Goal: Task Accomplishment & Management: Manage account settings

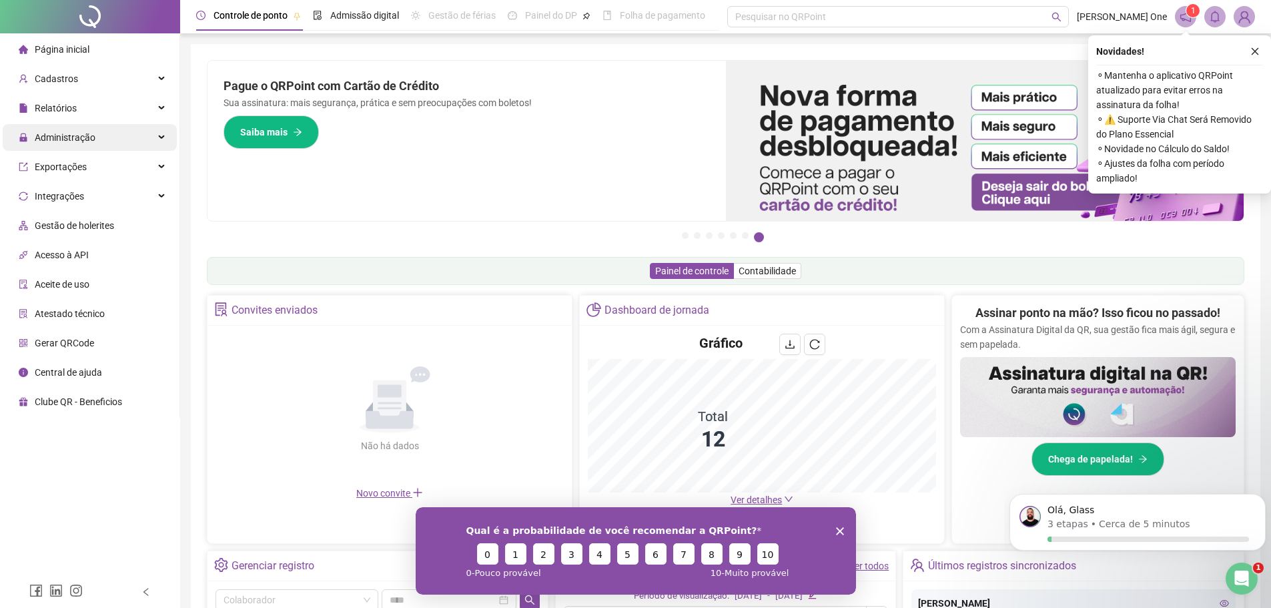
click at [75, 141] on span "Administração" at bounding box center [65, 137] width 61 height 11
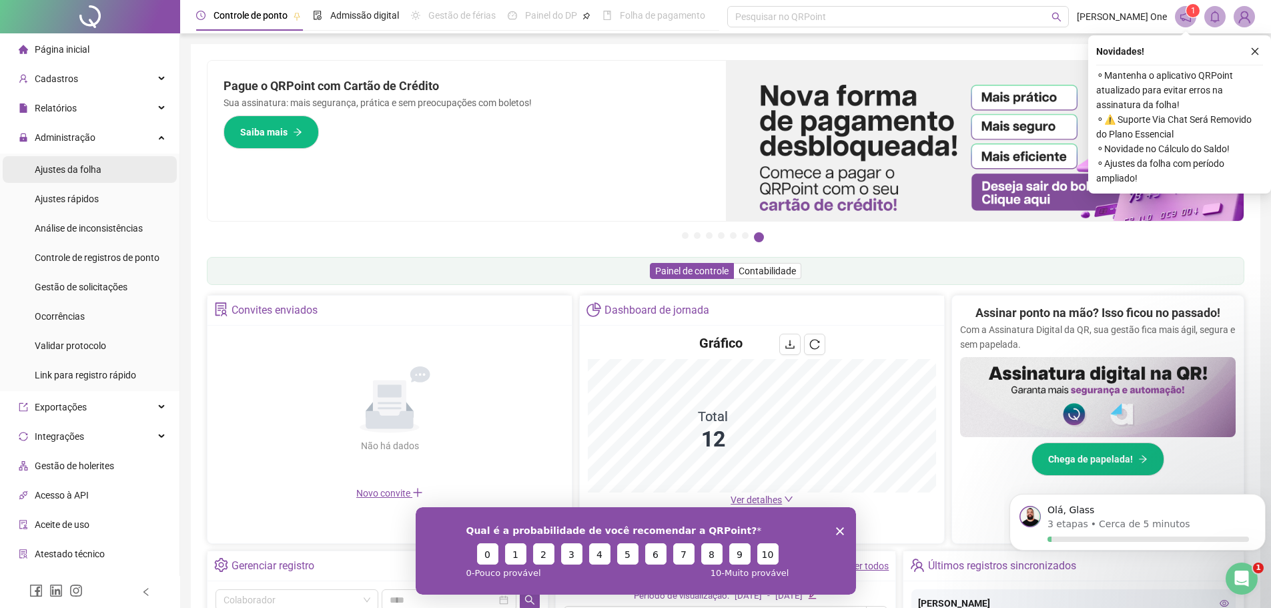
click at [85, 170] on span "Ajustes da folha" at bounding box center [68, 169] width 67 height 11
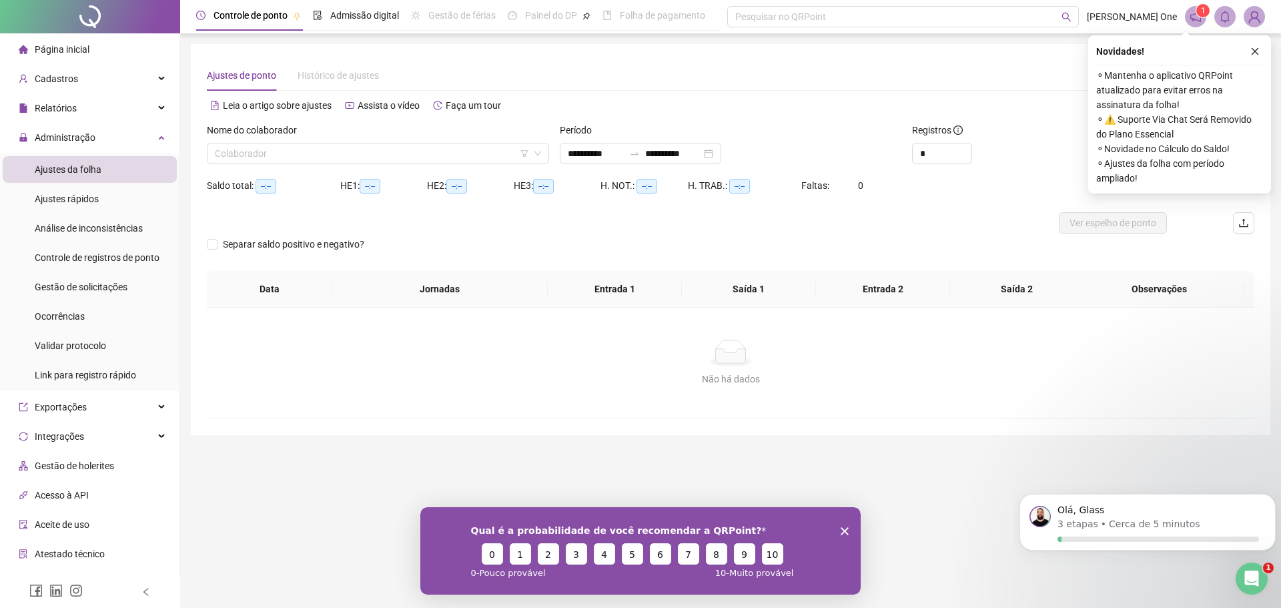
type input "**********"
click at [294, 154] on input "search" at bounding box center [372, 153] width 314 height 20
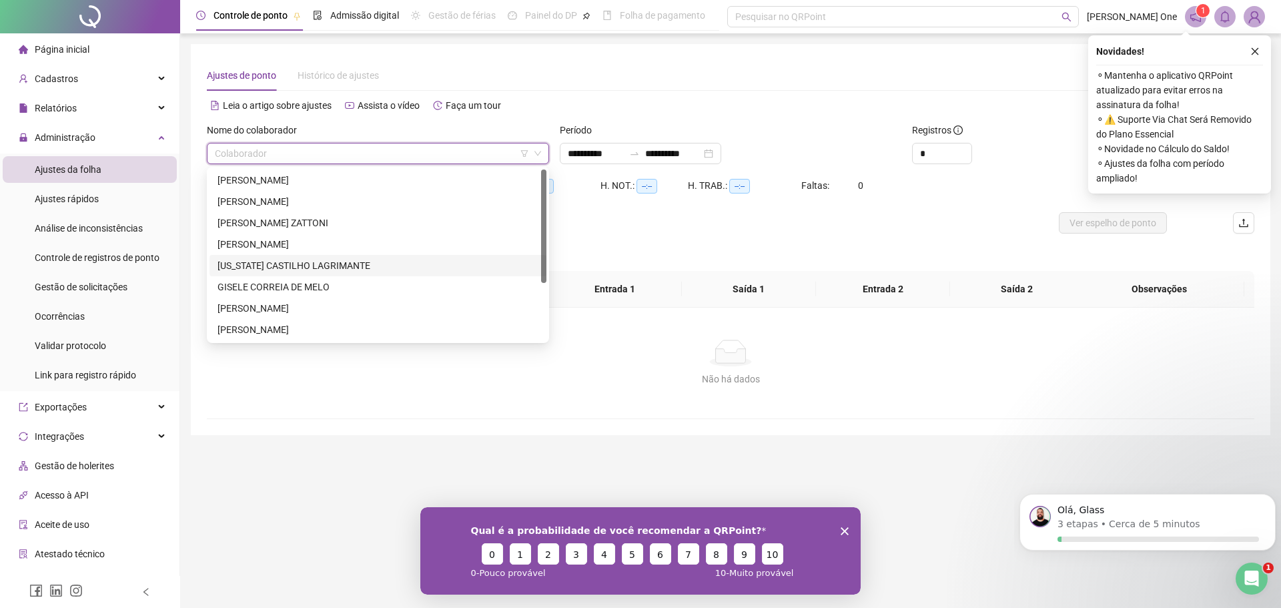
click at [271, 264] on div "[US_STATE] CASTILHO LAGRIMANTE" at bounding box center [378, 265] width 321 height 15
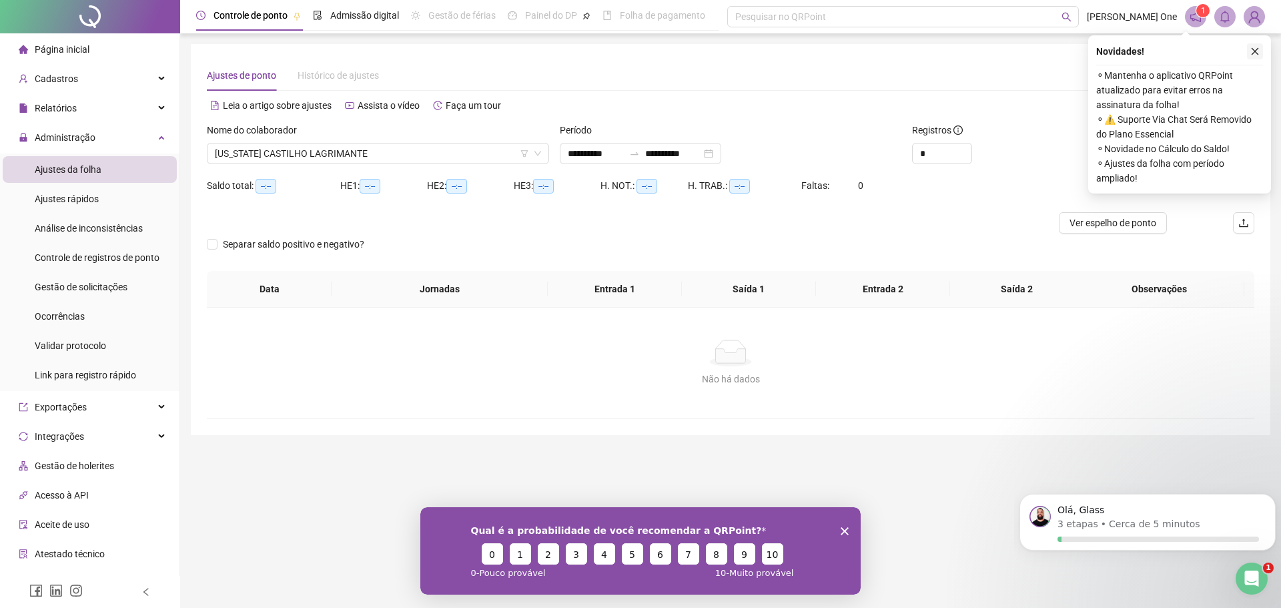
click at [1261, 47] on button "button" at bounding box center [1255, 51] width 16 height 16
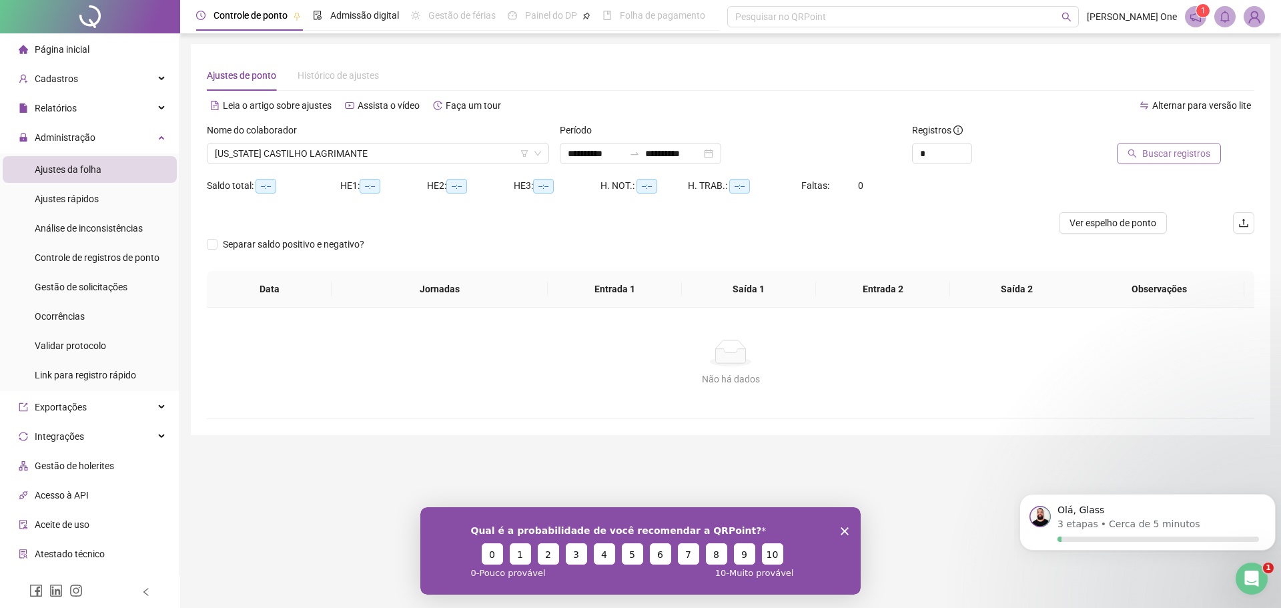
click at [1150, 156] on span "Buscar registros" at bounding box center [1177, 153] width 68 height 15
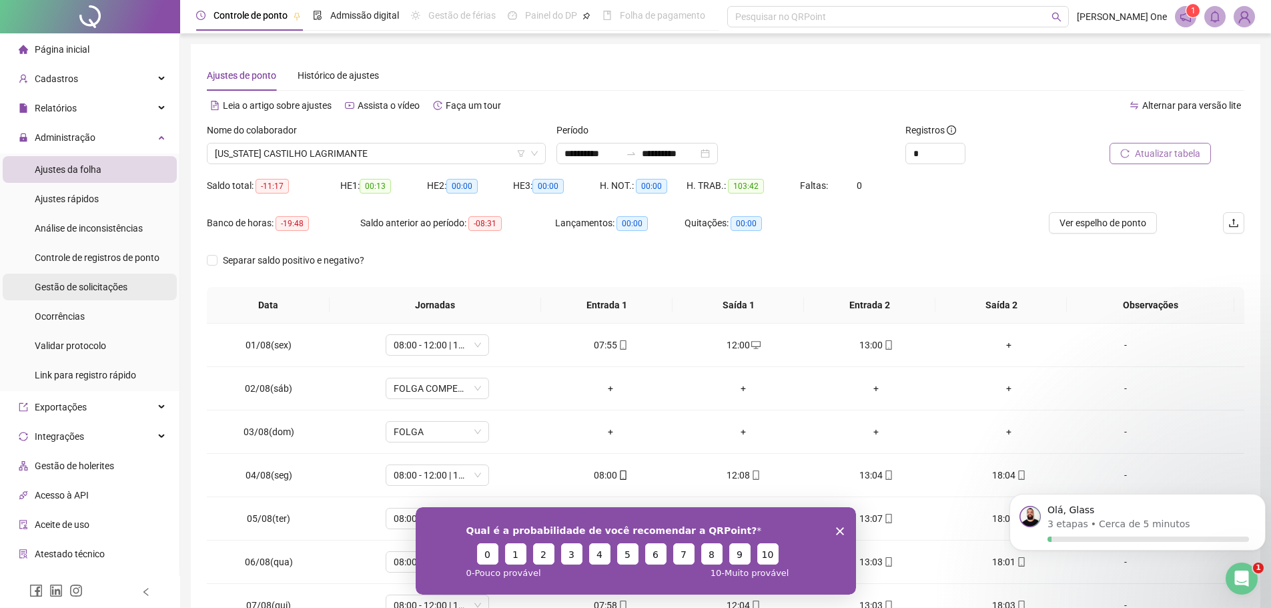
click at [98, 293] on div "Gestão de solicitações" at bounding box center [81, 287] width 93 height 27
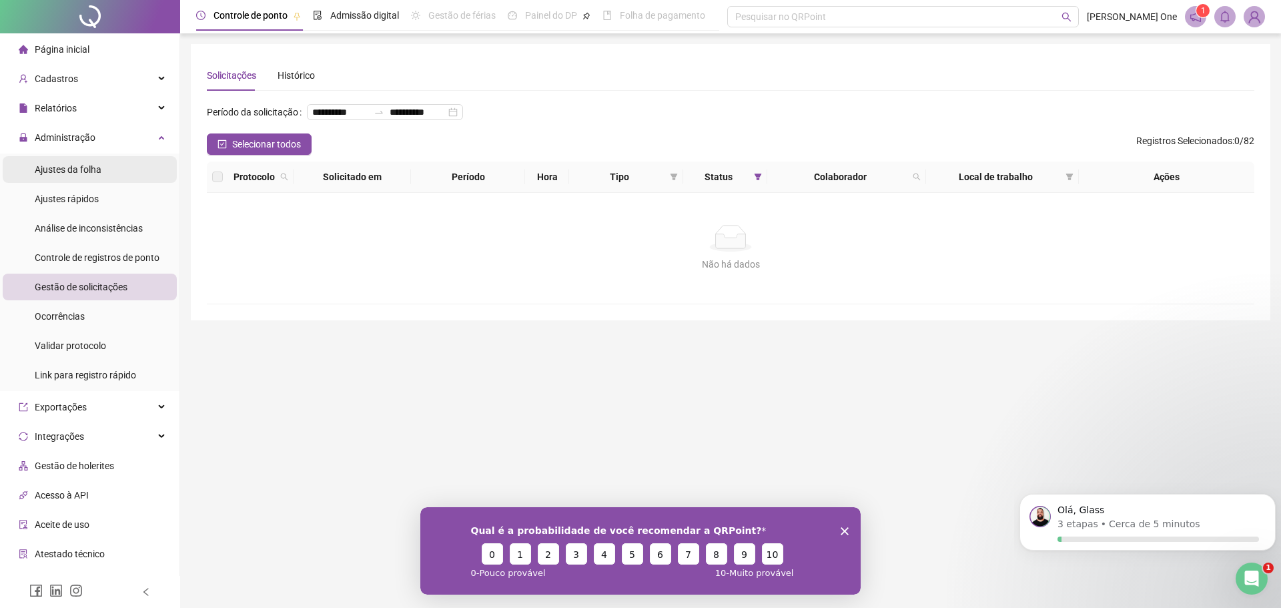
click at [61, 164] on span "Ajustes da folha" at bounding box center [68, 169] width 67 height 11
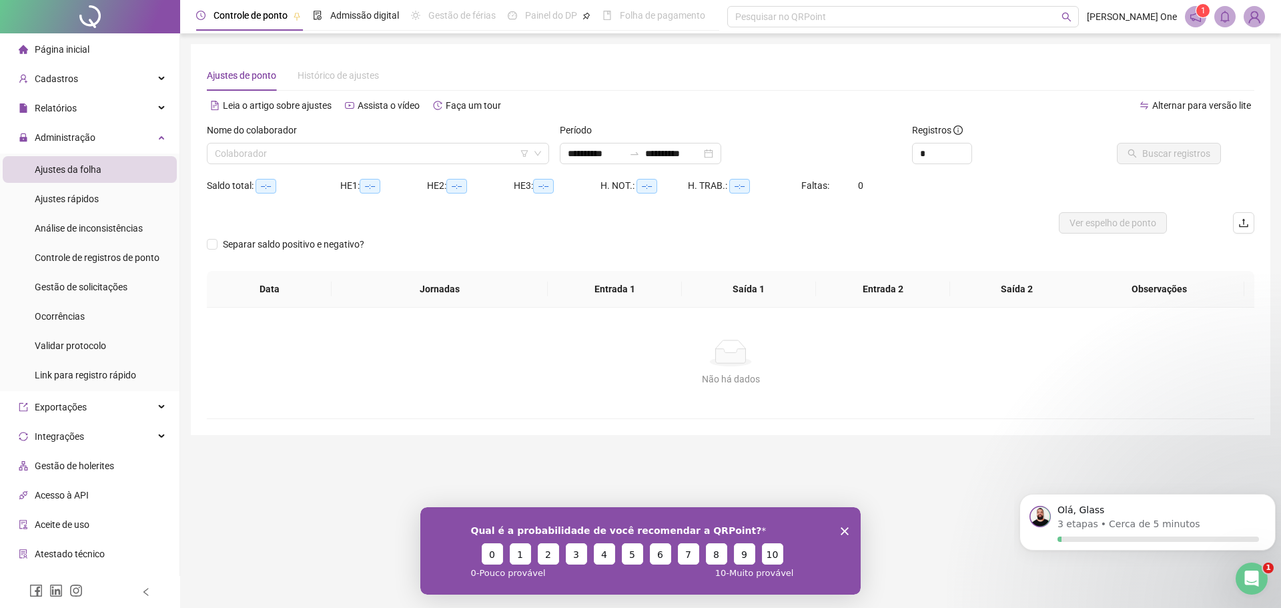
type input "**********"
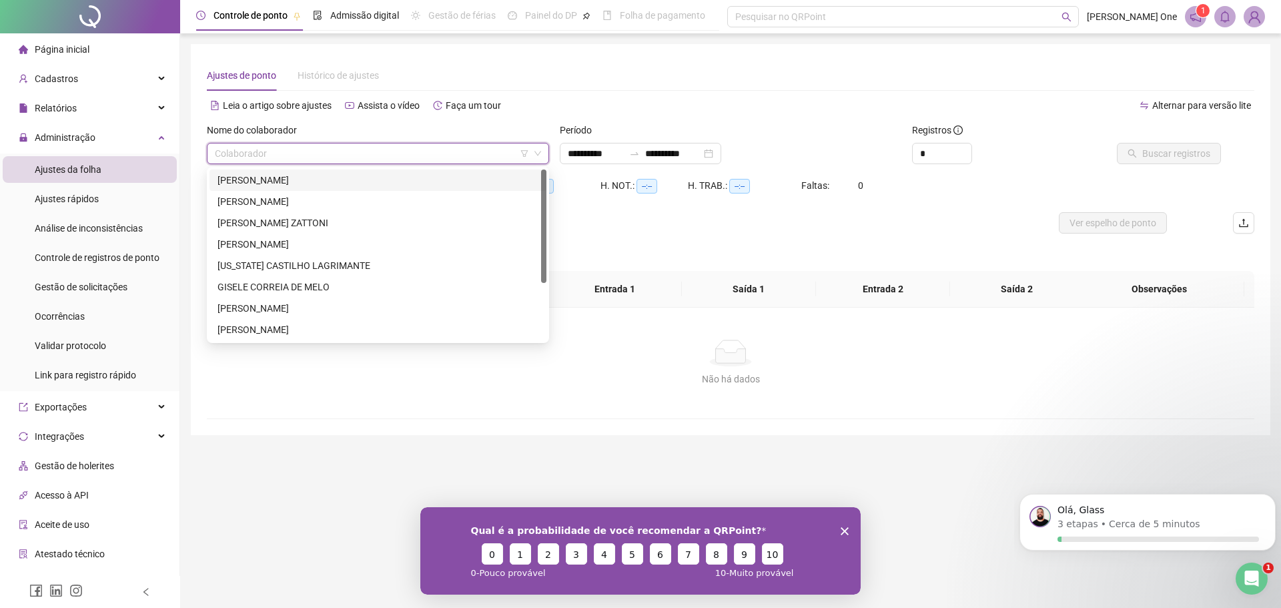
click at [453, 156] on input "search" at bounding box center [372, 153] width 314 height 20
click at [339, 262] on div "[US_STATE] CASTILHO LAGRIMANTE" at bounding box center [378, 265] width 321 height 15
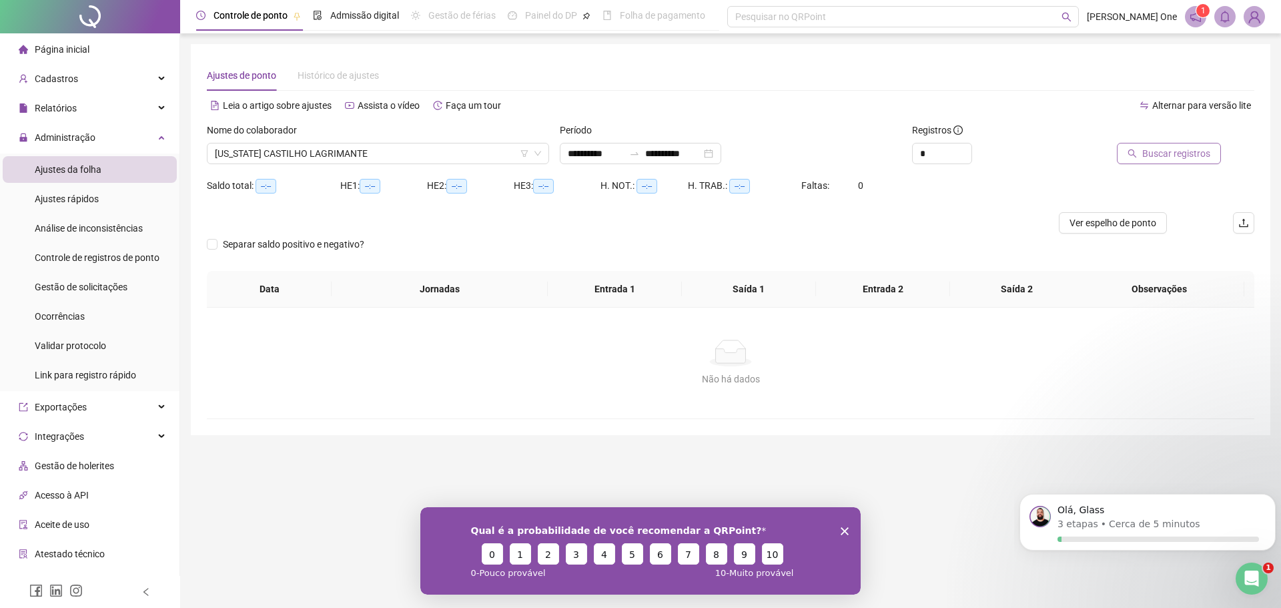
click at [1161, 154] on span "Buscar registros" at bounding box center [1177, 153] width 68 height 15
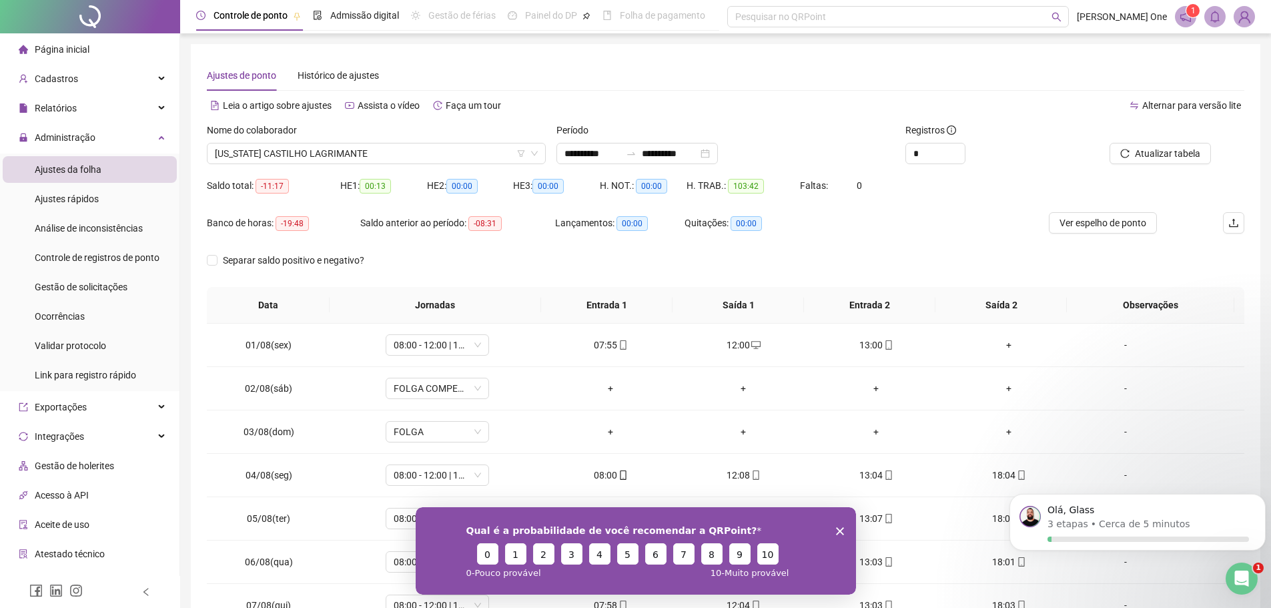
click at [838, 528] on icon "Encerrar pesquisa" at bounding box center [840, 531] width 8 height 8
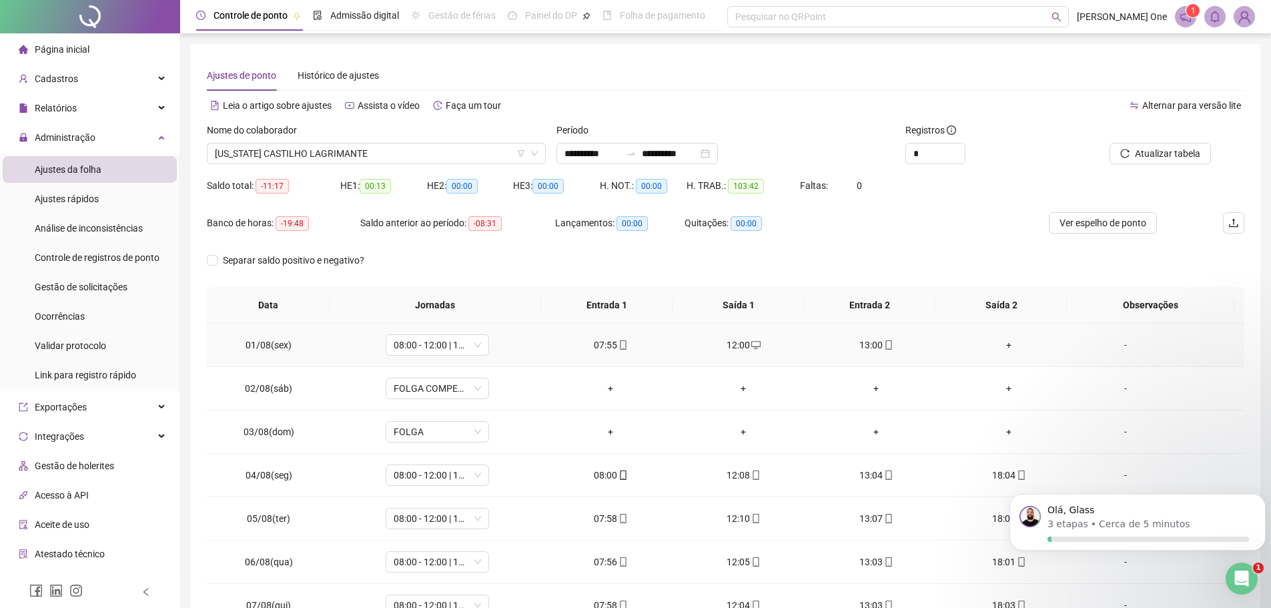
click at [1006, 344] on div "+" at bounding box center [1009, 345] width 111 height 15
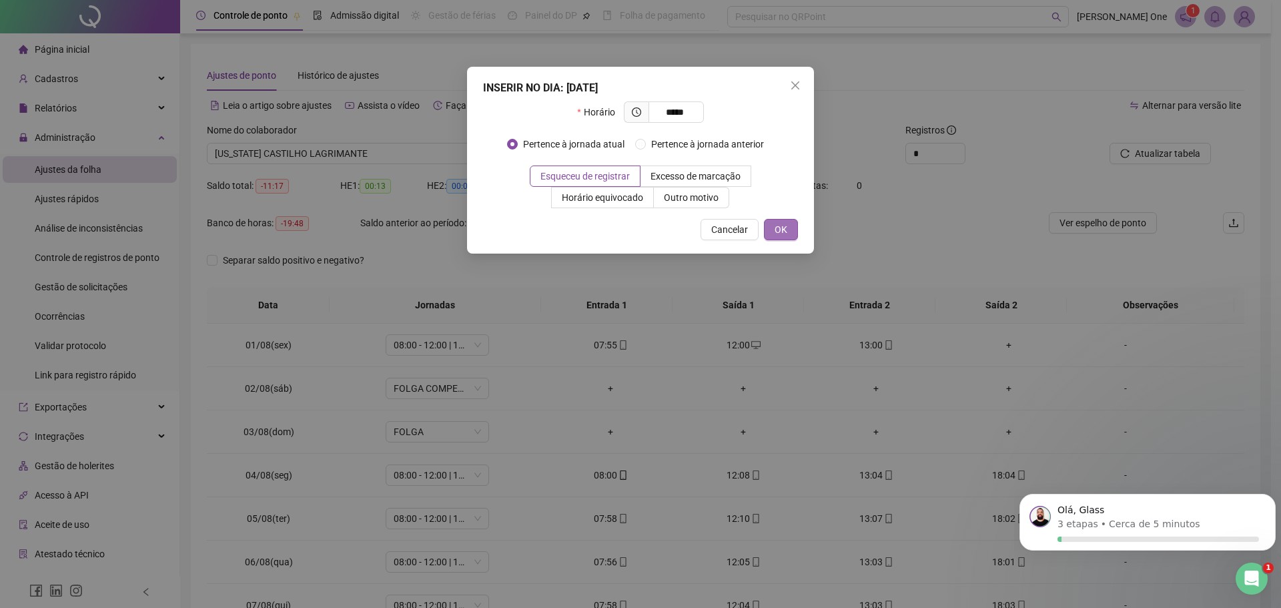
type input "*****"
click at [792, 234] on button "OK" at bounding box center [781, 229] width 34 height 21
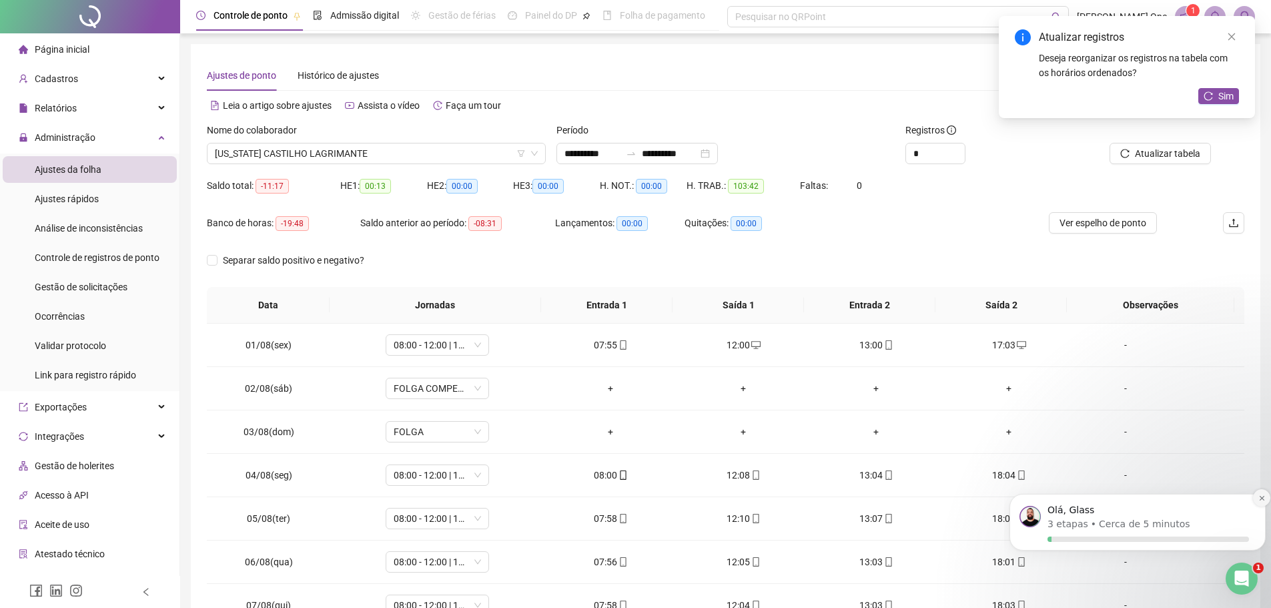
click at [1261, 495] on icon "Dismiss notification" at bounding box center [1262, 498] width 7 height 7
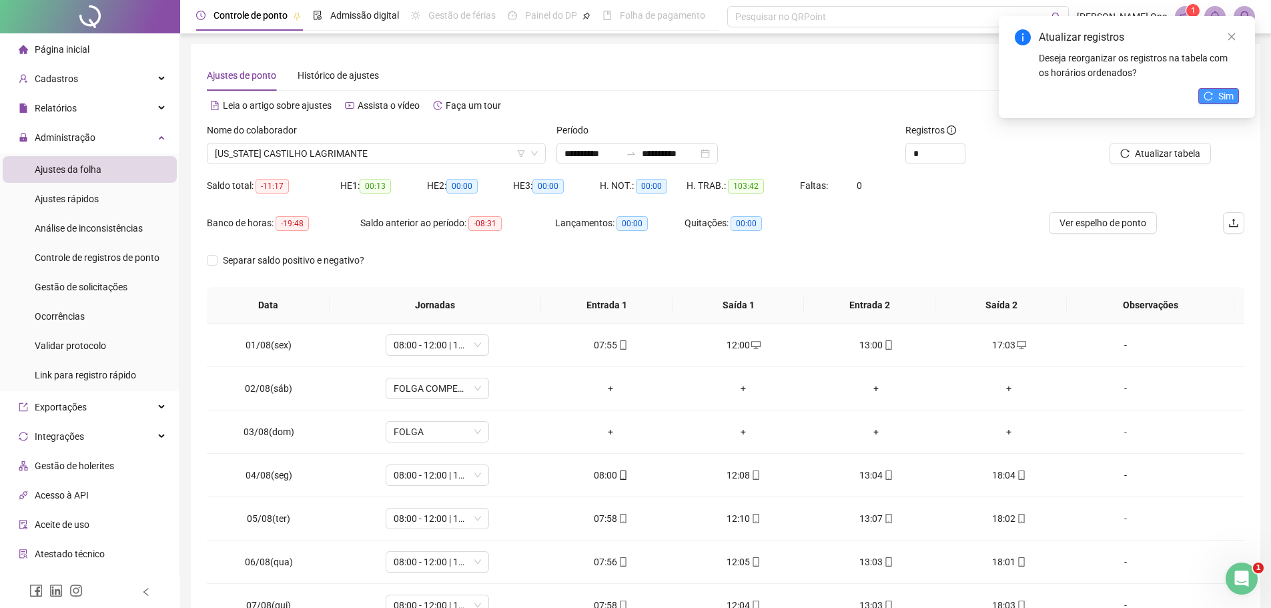
click at [1207, 93] on icon "reload" at bounding box center [1208, 95] width 9 height 9
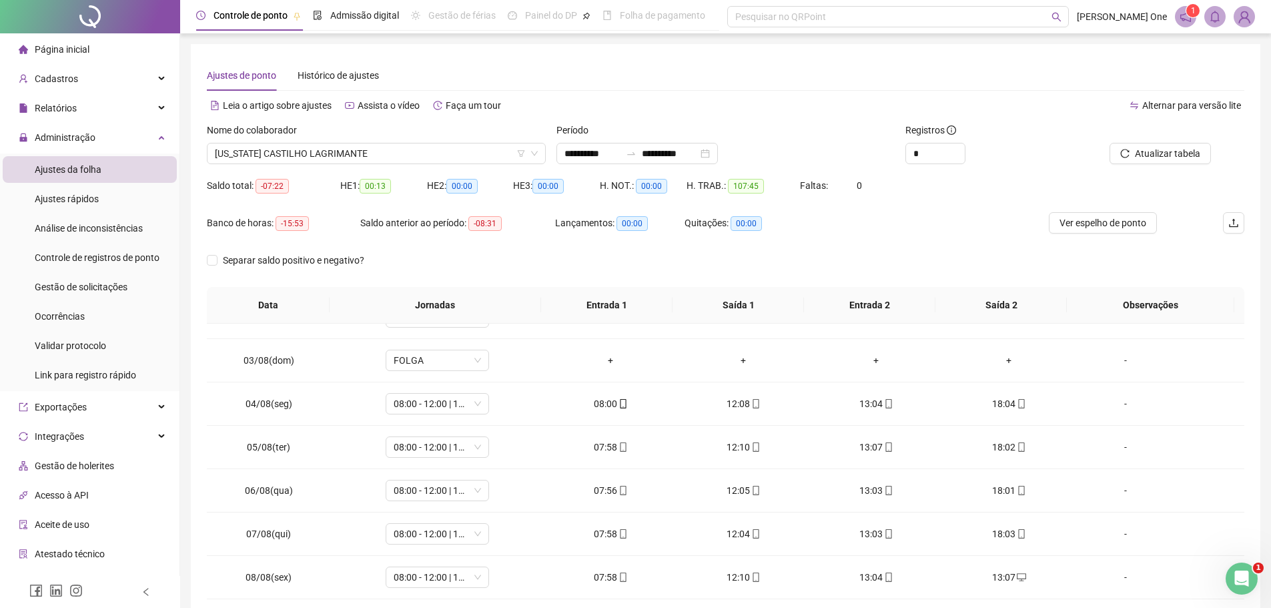
scroll to position [78, 0]
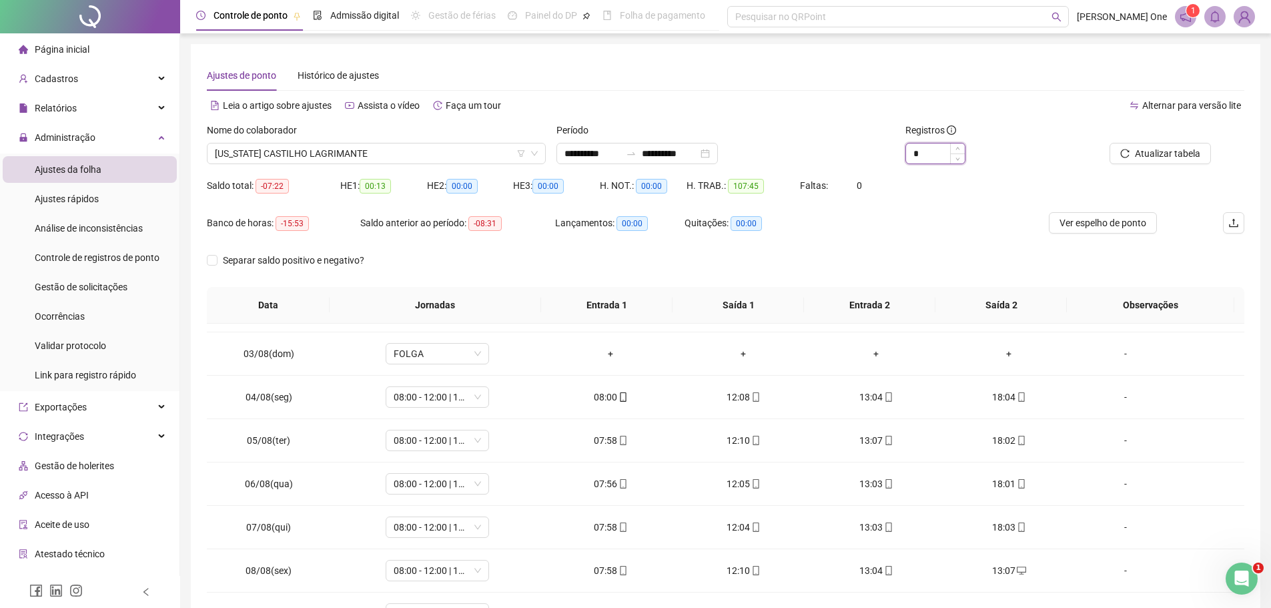
click at [940, 155] on input "*" at bounding box center [935, 153] width 59 height 20
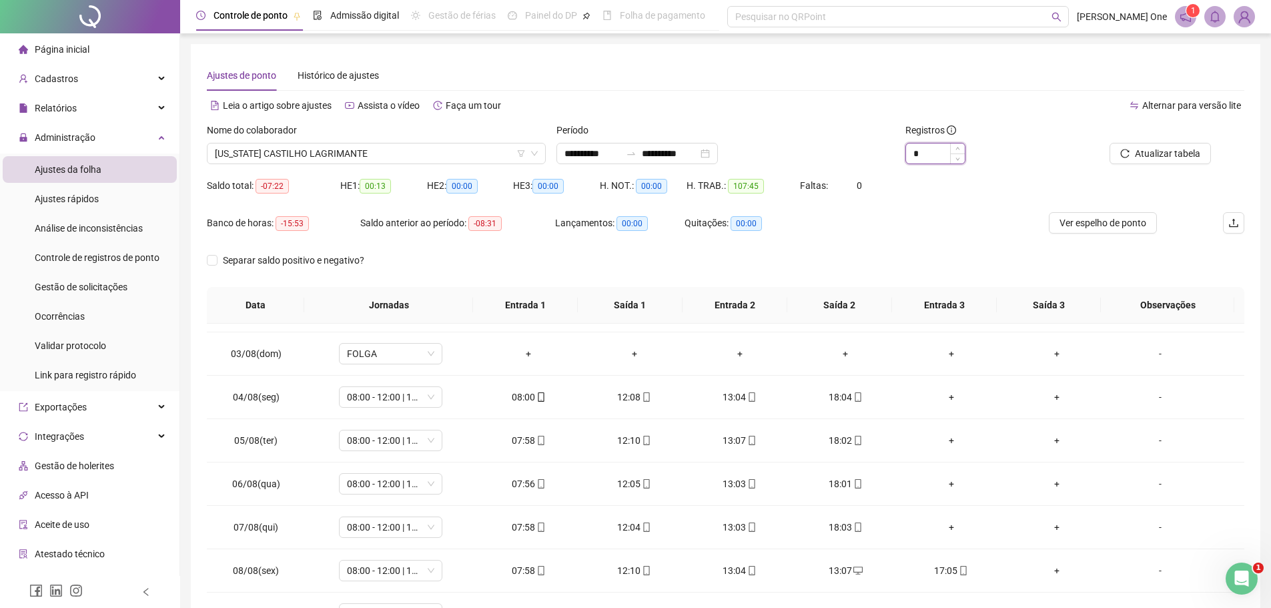
type input "*"
click at [1199, 146] on span "Atualizar tabela" at bounding box center [1167, 153] width 65 height 15
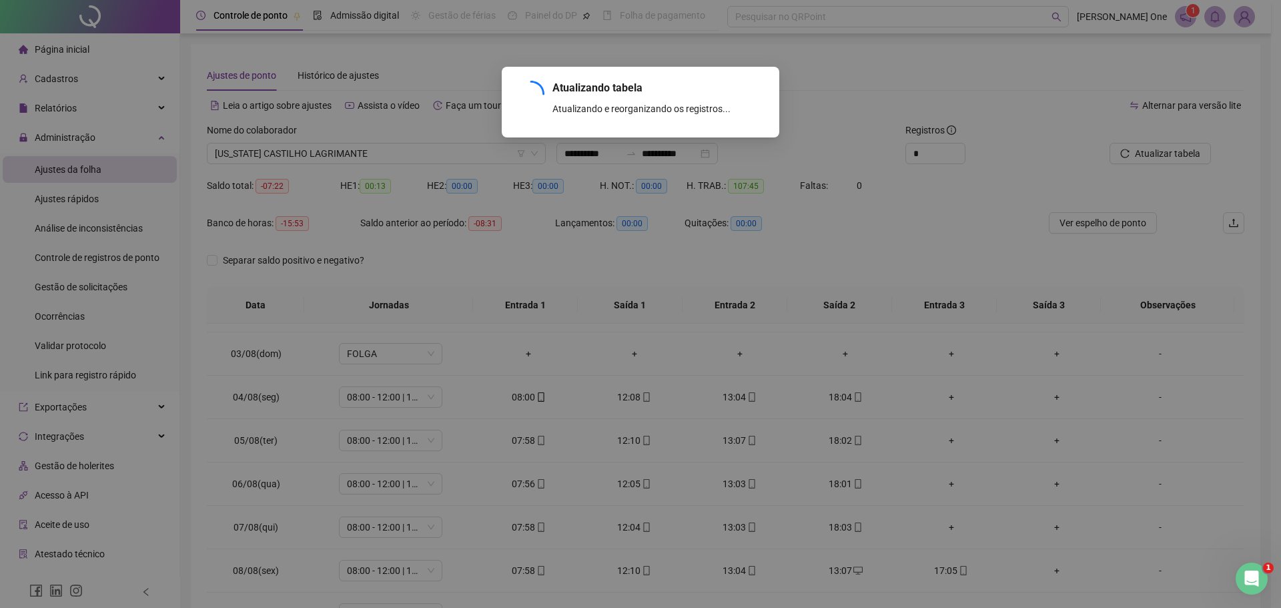
click at [1239, 383] on div "Atualizando tabela Atualizando e reorganizando os registros... OK" at bounding box center [640, 304] width 1281 height 608
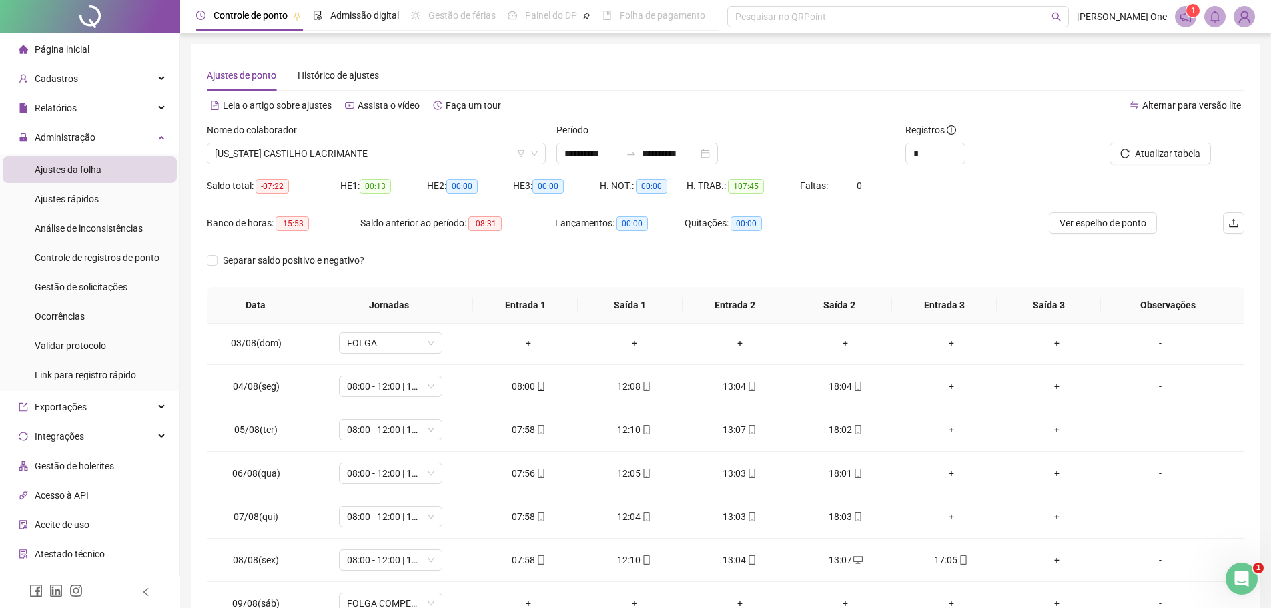
scroll to position [95, 0]
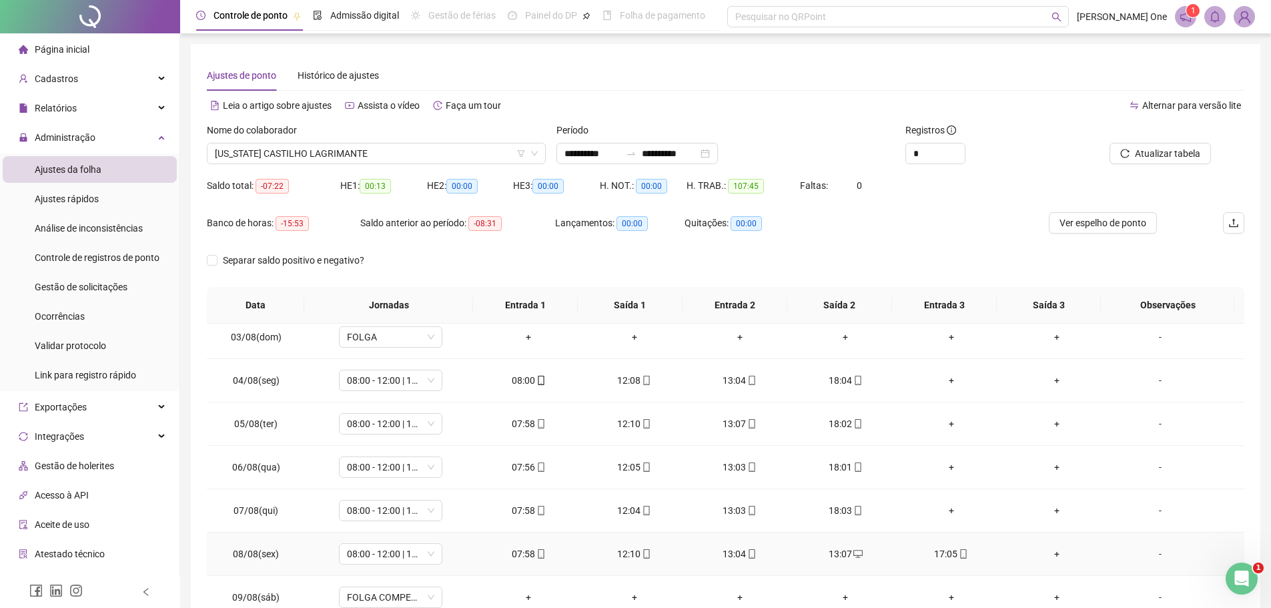
click at [734, 557] on div "13:04" at bounding box center [740, 554] width 84 height 15
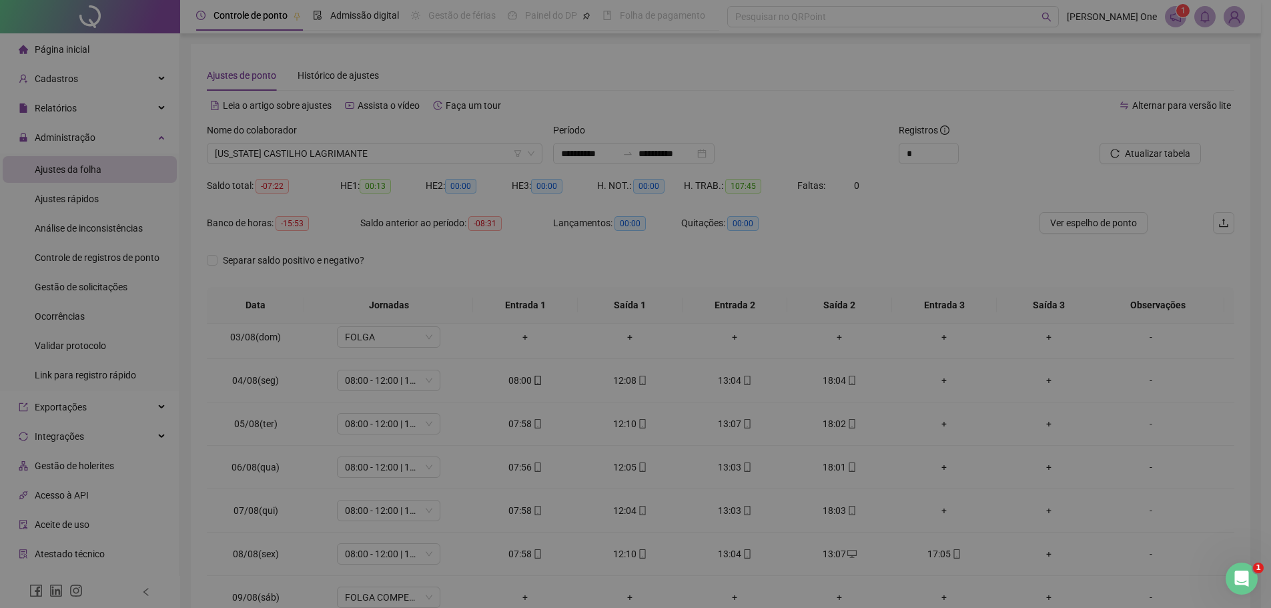
type input "**********"
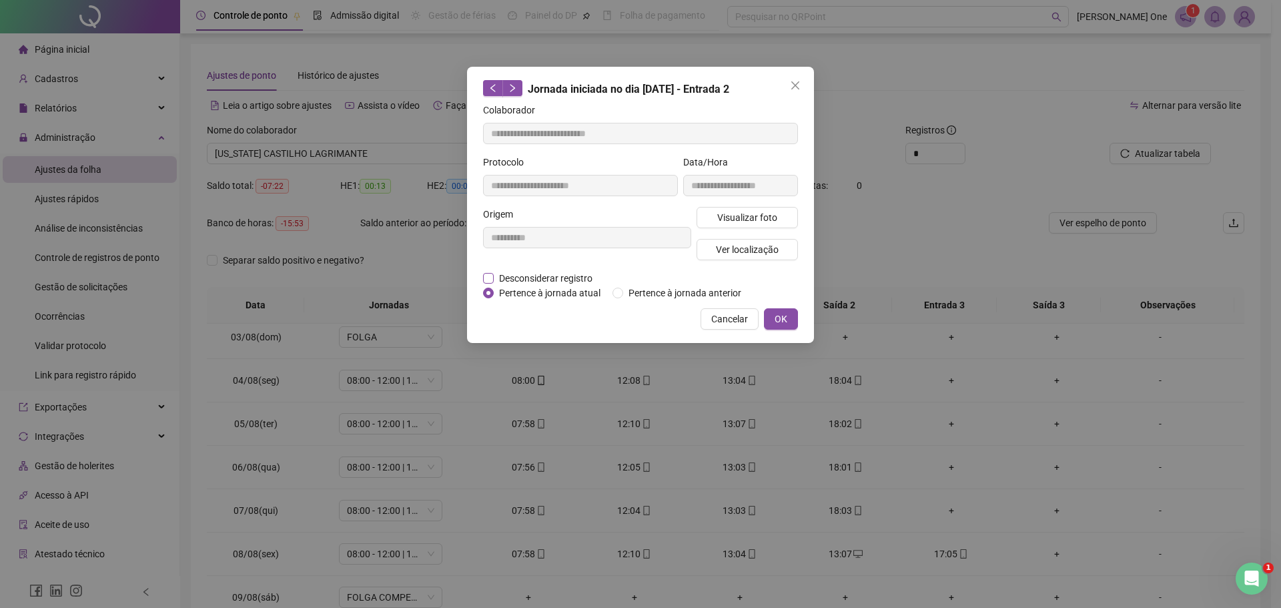
click at [494, 276] on span "Desconsiderar registro" at bounding box center [546, 278] width 104 height 15
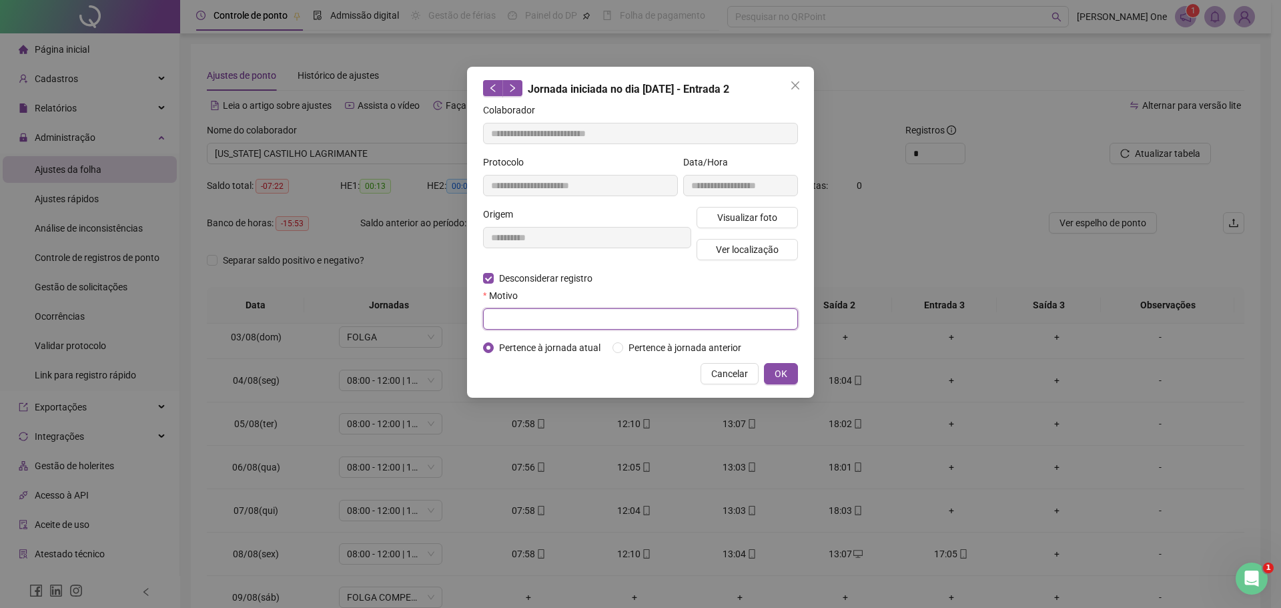
click at [511, 317] on input "text" at bounding box center [640, 318] width 315 height 21
type input "*"
type input "**********"
click at [786, 369] on span "OK" at bounding box center [781, 373] width 13 height 15
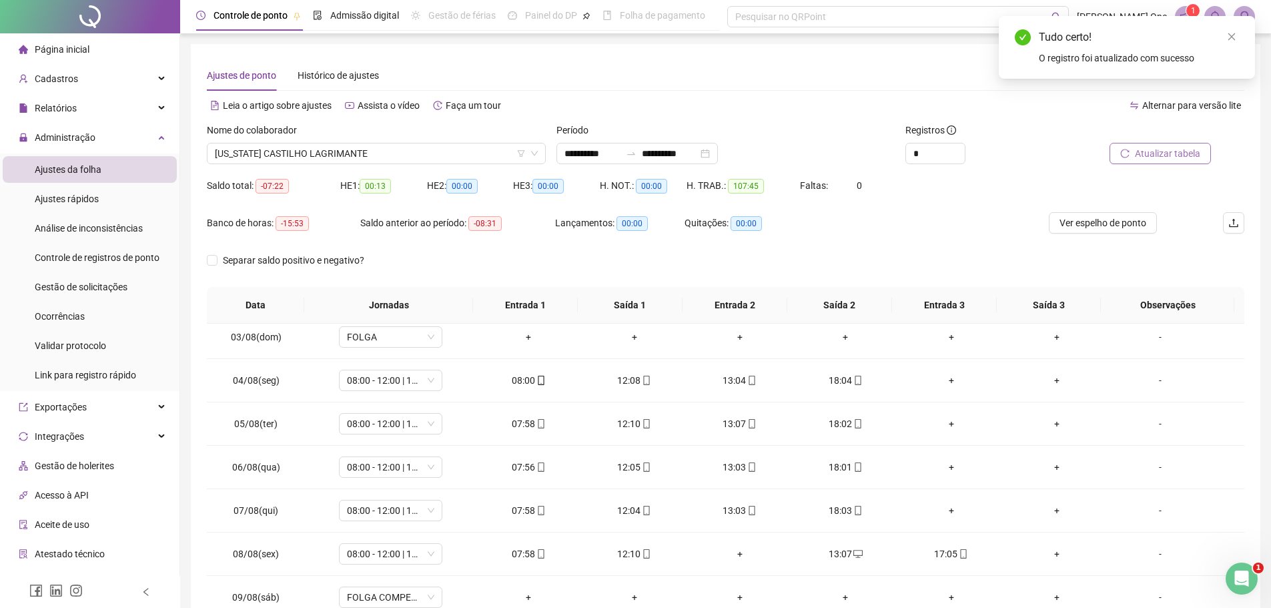
click at [1157, 154] on span "Atualizar tabela" at bounding box center [1167, 153] width 65 height 15
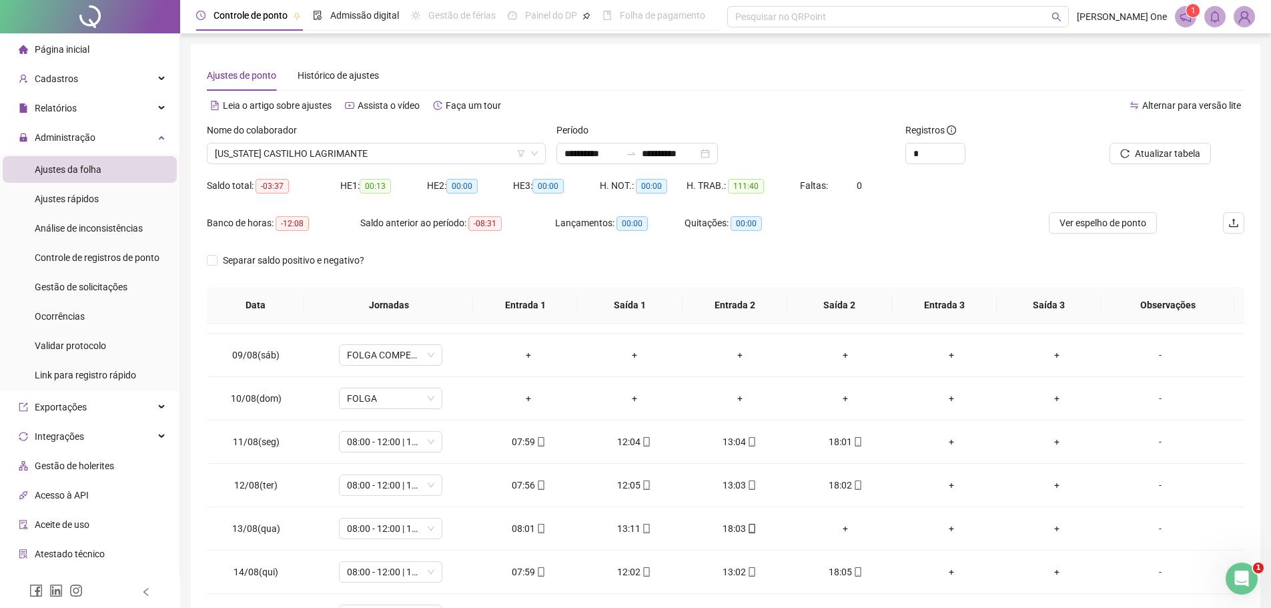
scroll to position [346, 0]
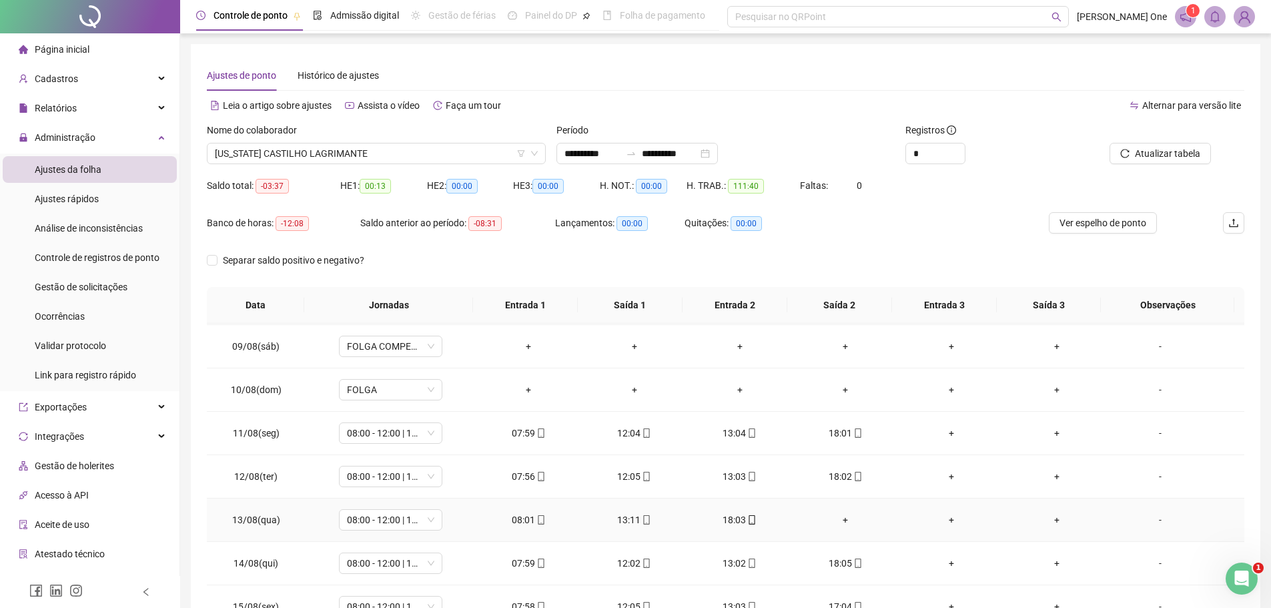
click at [842, 521] on div "+" at bounding box center [846, 520] width 84 height 15
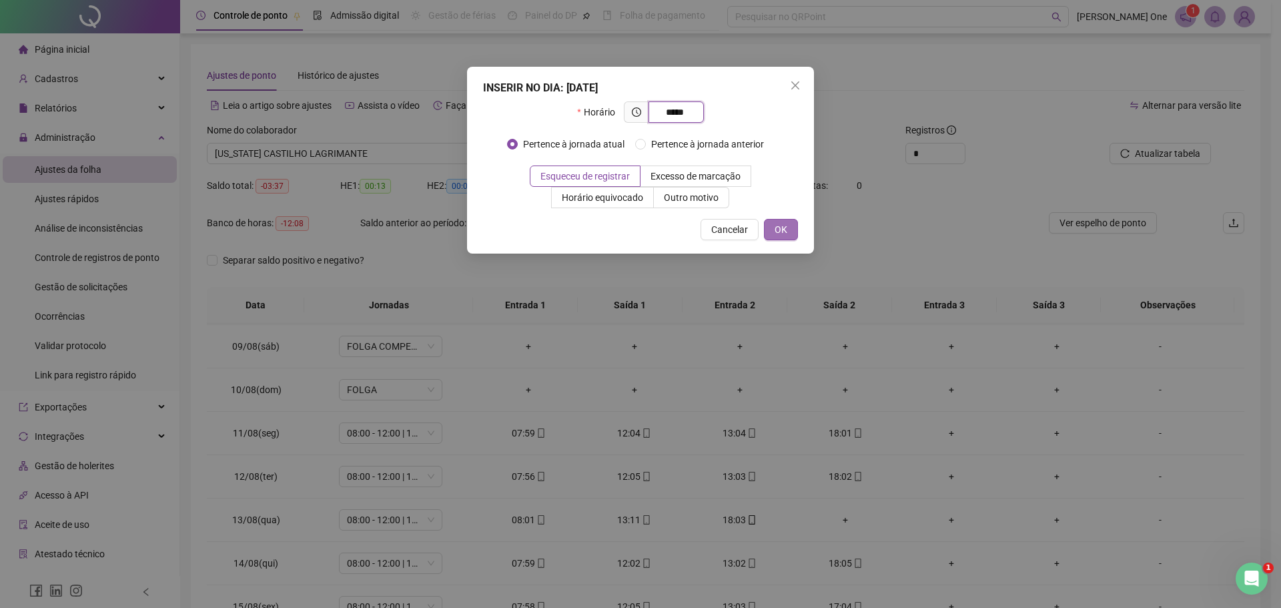
type input "*****"
click at [766, 226] on button "OK" at bounding box center [781, 229] width 34 height 21
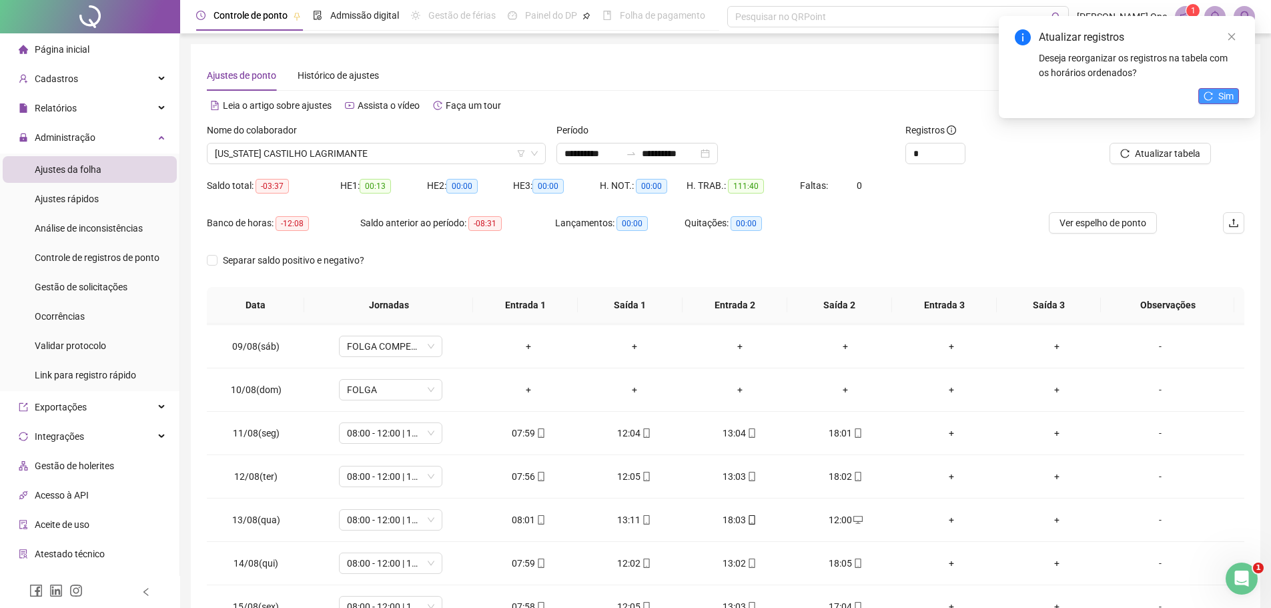
click at [1209, 96] on icon "reload" at bounding box center [1208, 95] width 9 height 9
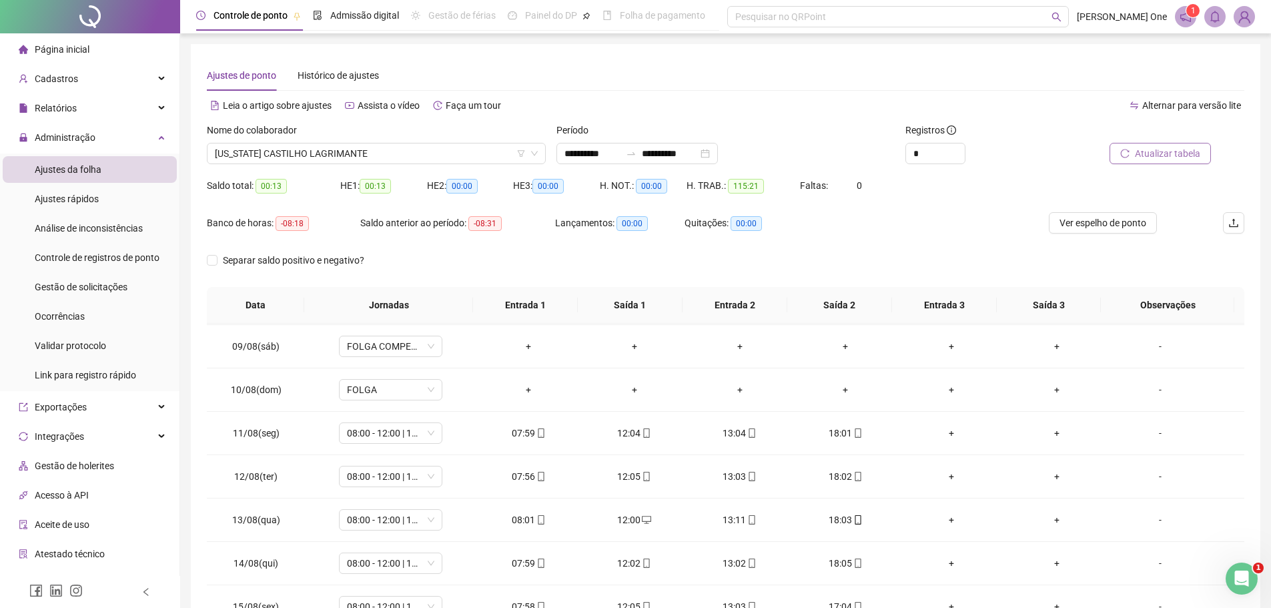
click at [1149, 162] on button "Atualizar tabela" at bounding box center [1160, 153] width 101 height 21
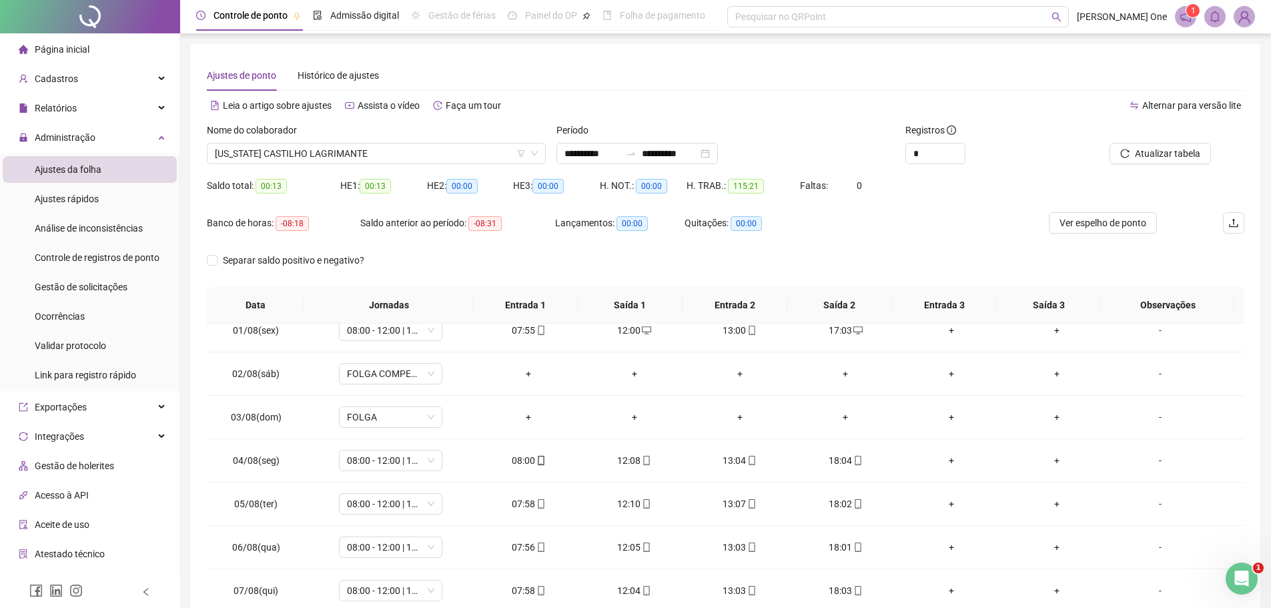
scroll to position [0, 0]
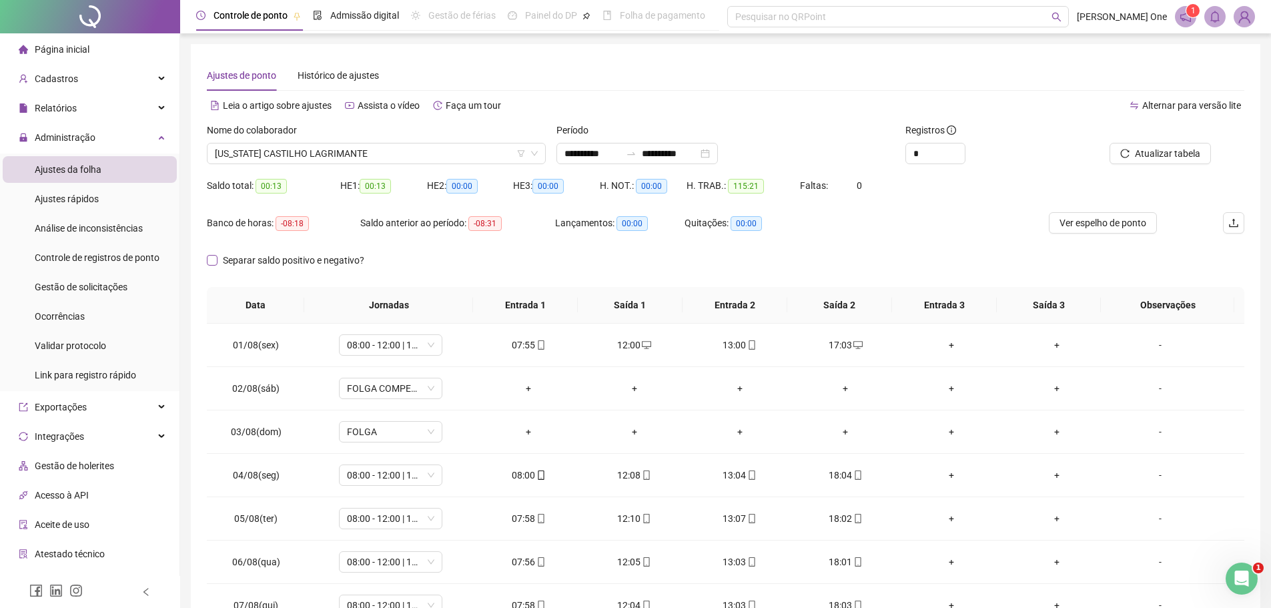
click at [218, 258] on span "Separar saldo positivo e negativo?" at bounding box center [294, 260] width 152 height 15
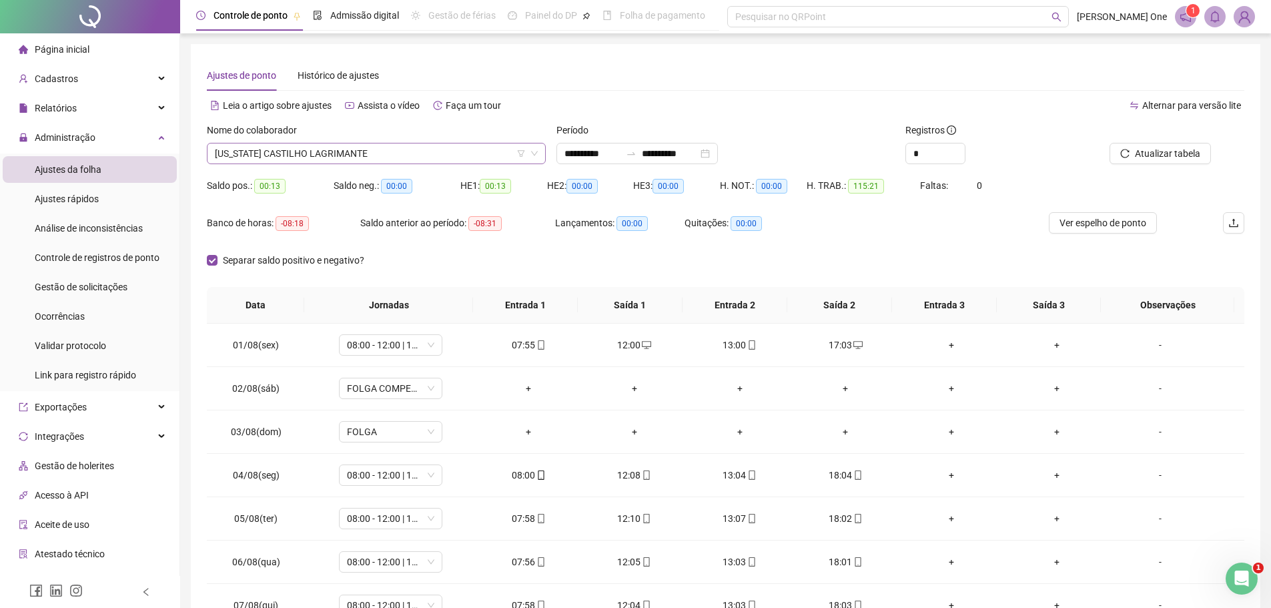
click at [486, 154] on span "[US_STATE] CASTILHO LAGRIMANTE" at bounding box center [376, 153] width 323 height 20
drag, startPoint x: 745, startPoint y: 149, endPoint x: 739, endPoint y: 153, distance: 7.8
click at [718, 151] on div "**********" at bounding box center [638, 153] width 162 height 21
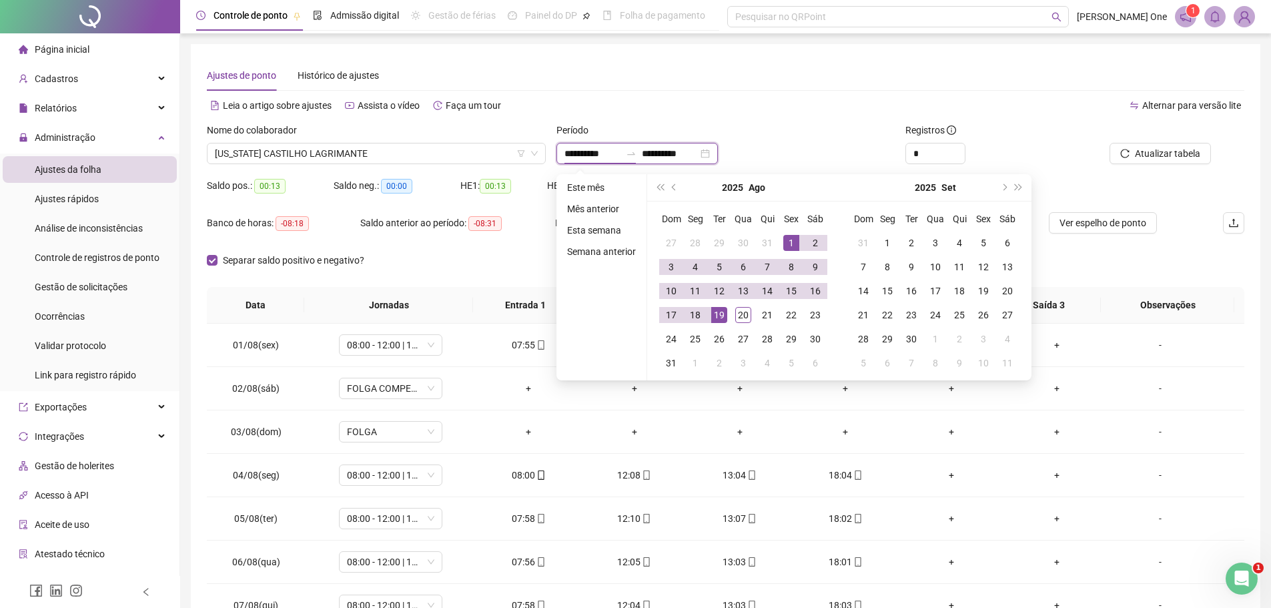
click at [718, 154] on div "**********" at bounding box center [638, 153] width 162 height 21
click at [672, 188] on span "prev-year" at bounding box center [675, 187] width 7 height 7
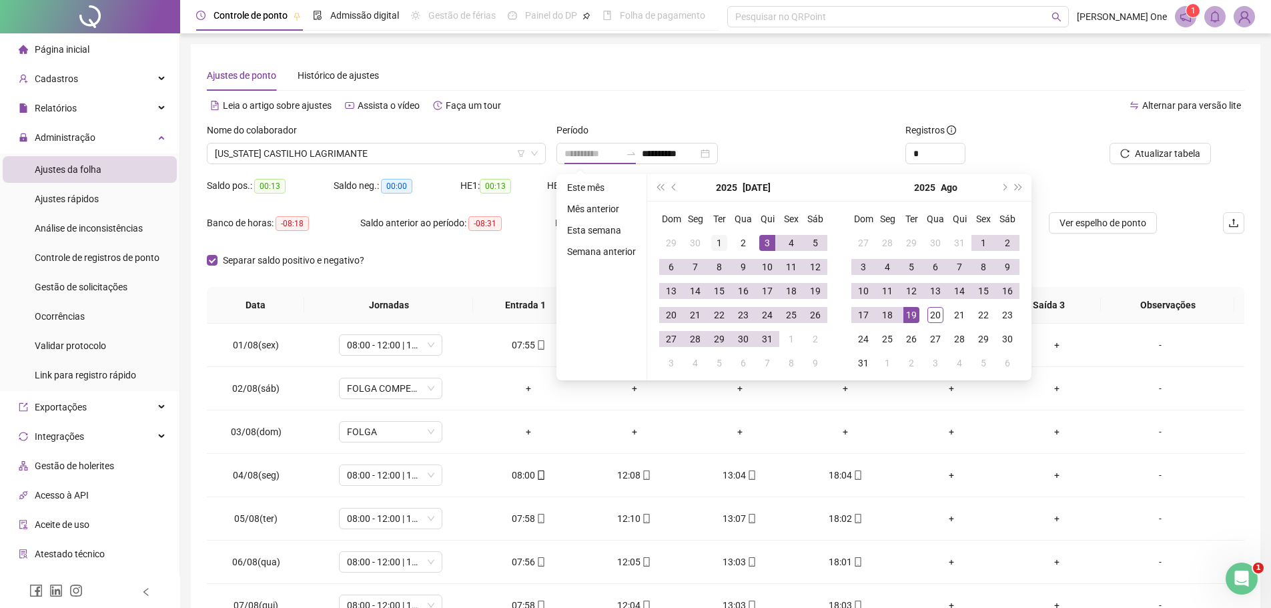
type input "**********"
click at [723, 244] on div "1" at bounding box center [719, 243] width 16 height 16
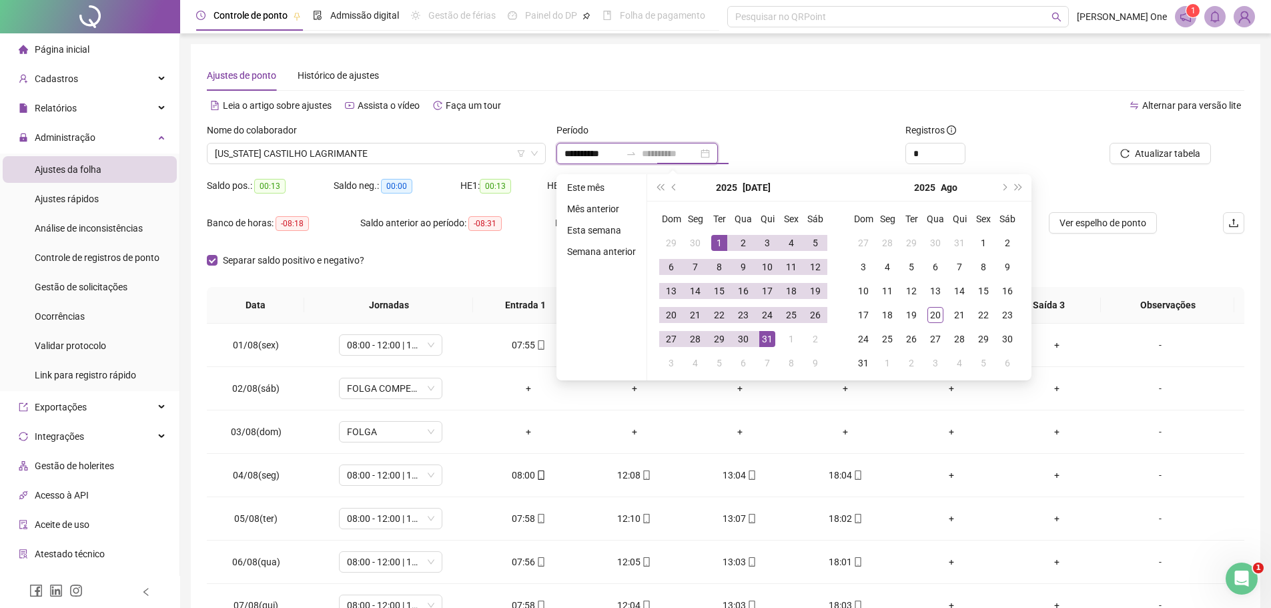
type input "**********"
click at [765, 340] on div "31" at bounding box center [767, 339] width 16 height 16
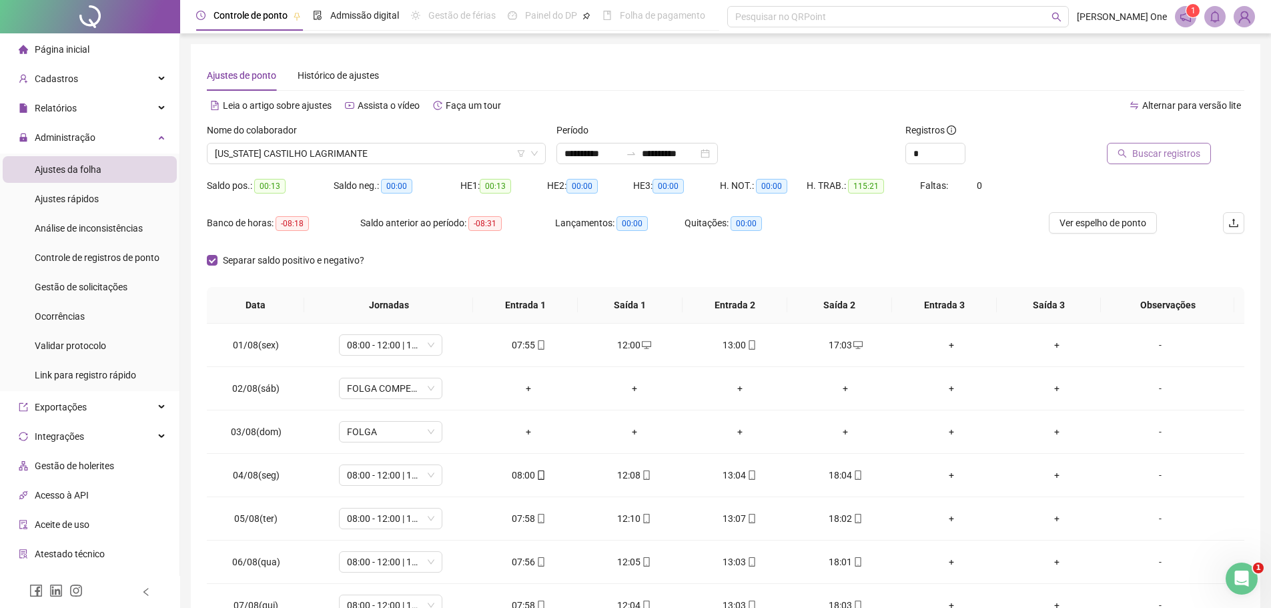
click at [1141, 152] on span "Buscar registros" at bounding box center [1167, 153] width 68 height 15
click at [401, 156] on span "[US_STATE] CASTILHO LAGRIMANTE" at bounding box center [376, 153] width 323 height 20
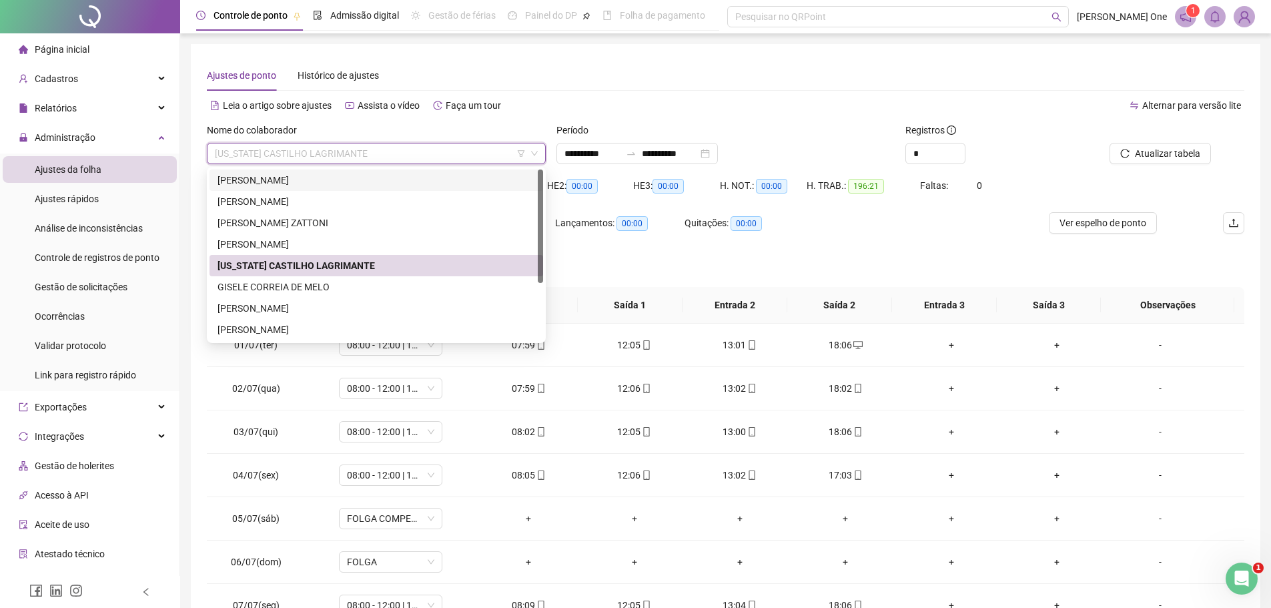
click at [384, 180] on div "[PERSON_NAME]" at bounding box center [377, 180] width 318 height 15
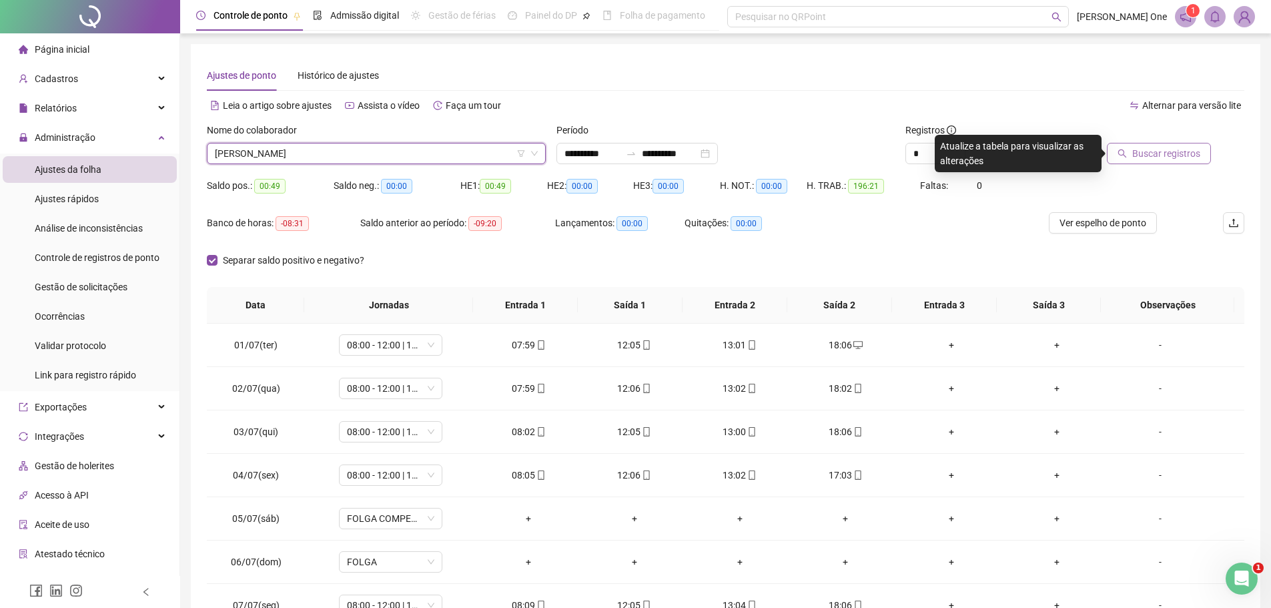
click at [1161, 153] on span "Buscar registros" at bounding box center [1167, 153] width 68 height 15
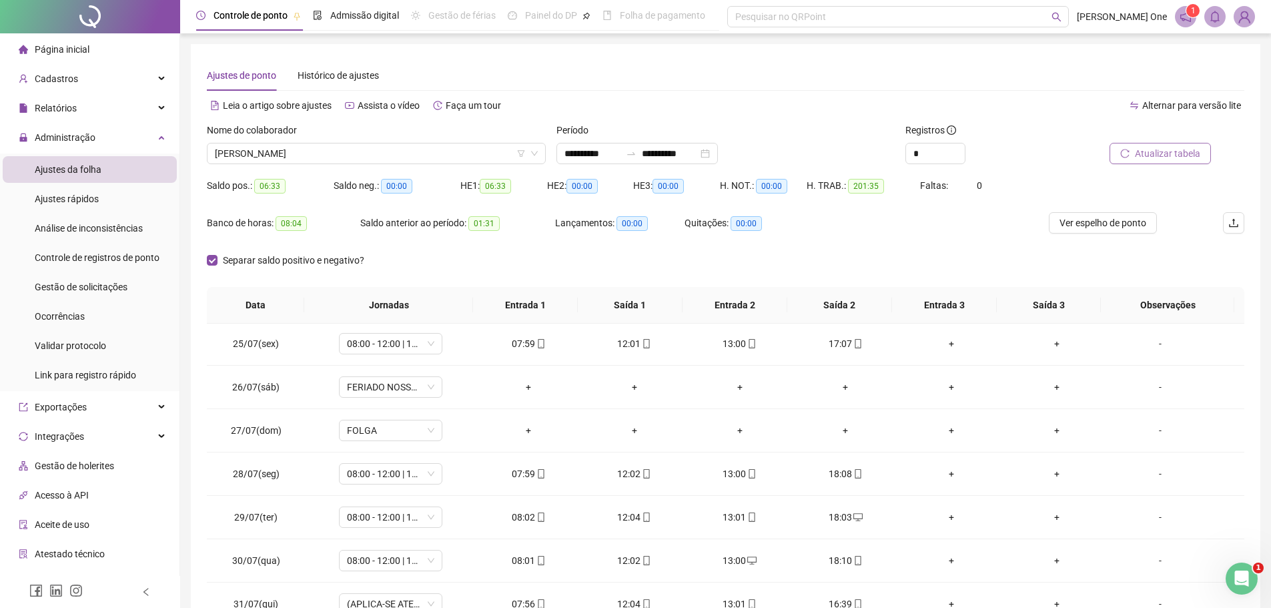
scroll to position [1060, 0]
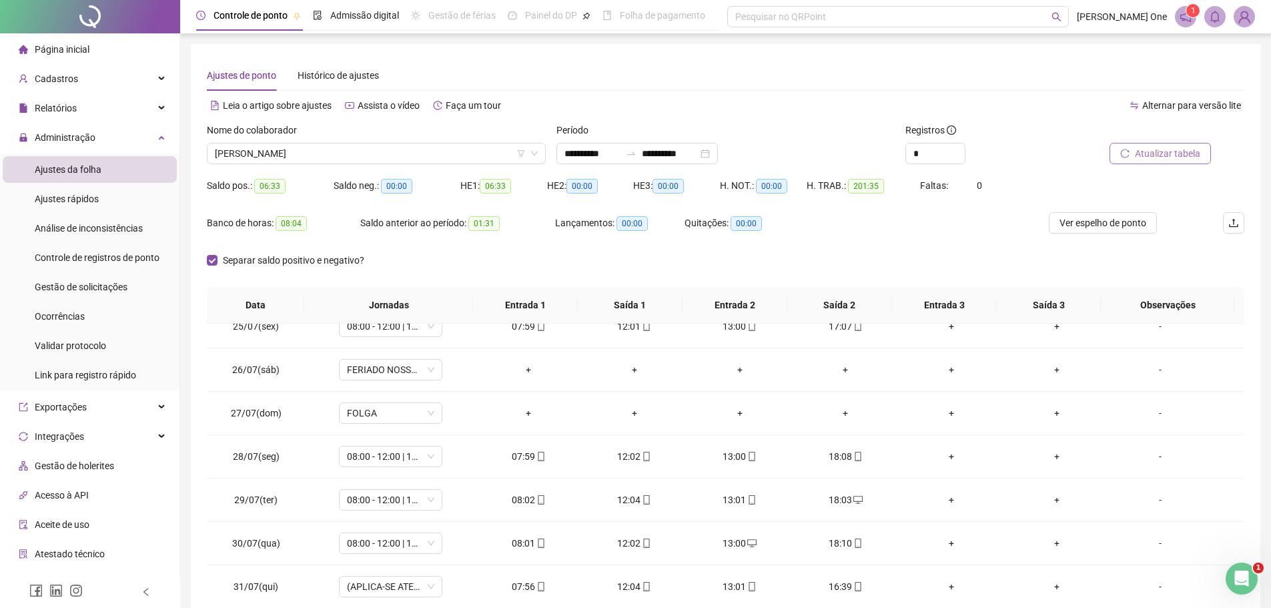
drag, startPoint x: 1241, startPoint y: 354, endPoint x: 10, endPoint y: 26, distance: 1273.7
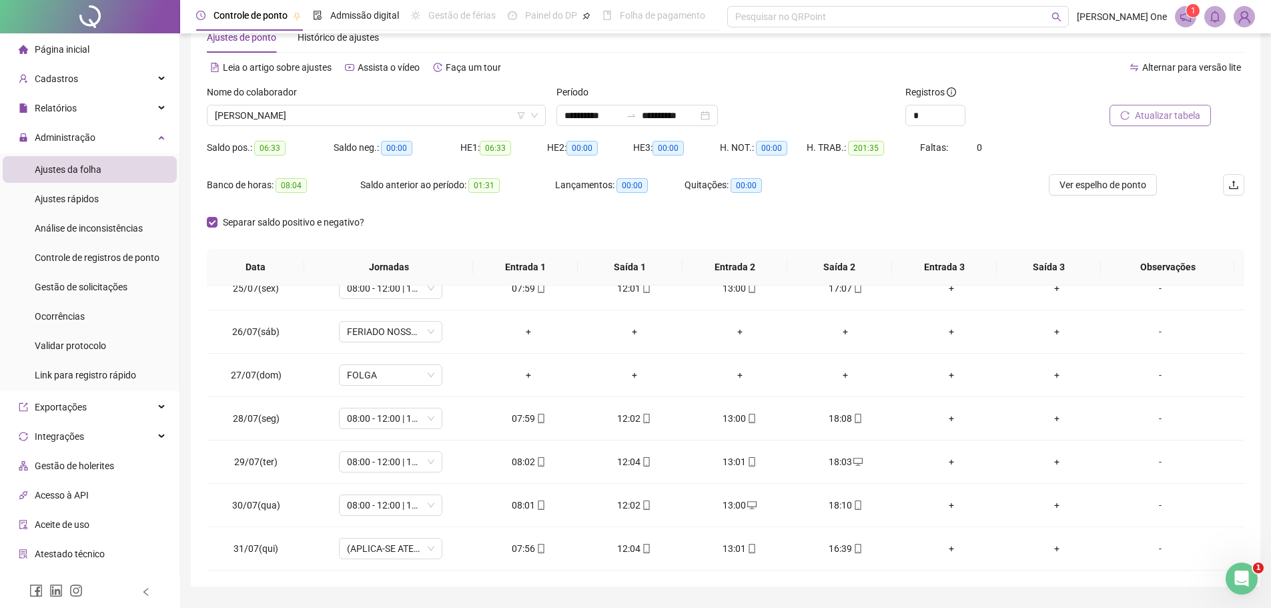
scroll to position [74, 0]
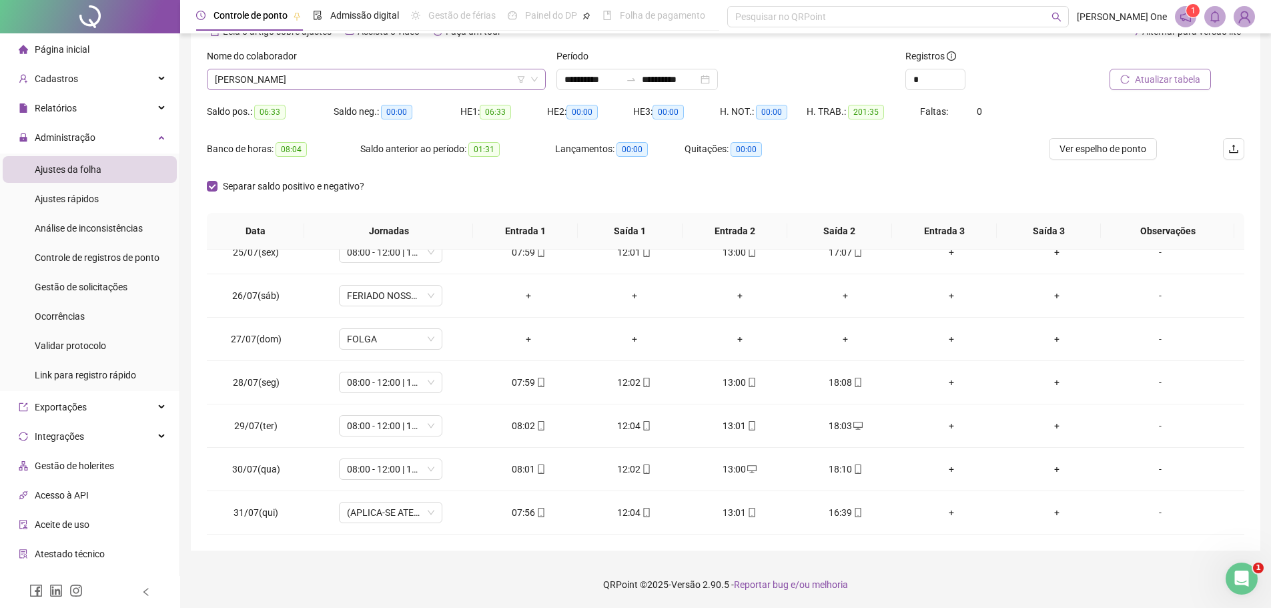
click at [377, 82] on span "[PERSON_NAME]" at bounding box center [376, 79] width 323 height 20
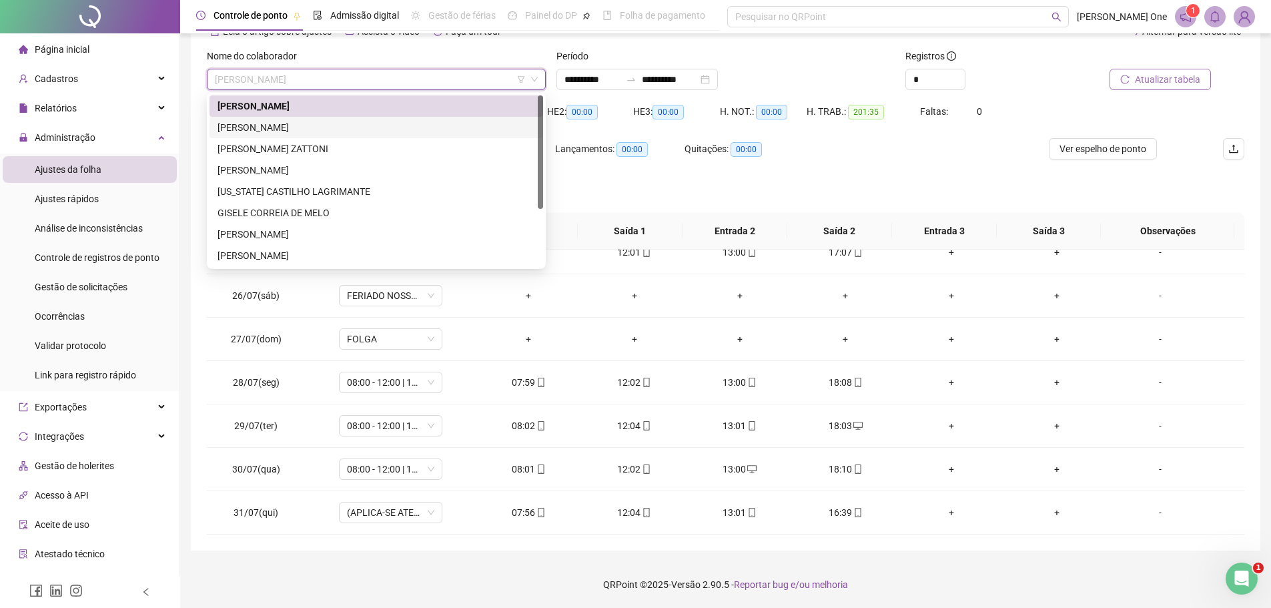
click at [347, 123] on div "[PERSON_NAME]" at bounding box center [377, 127] width 318 height 15
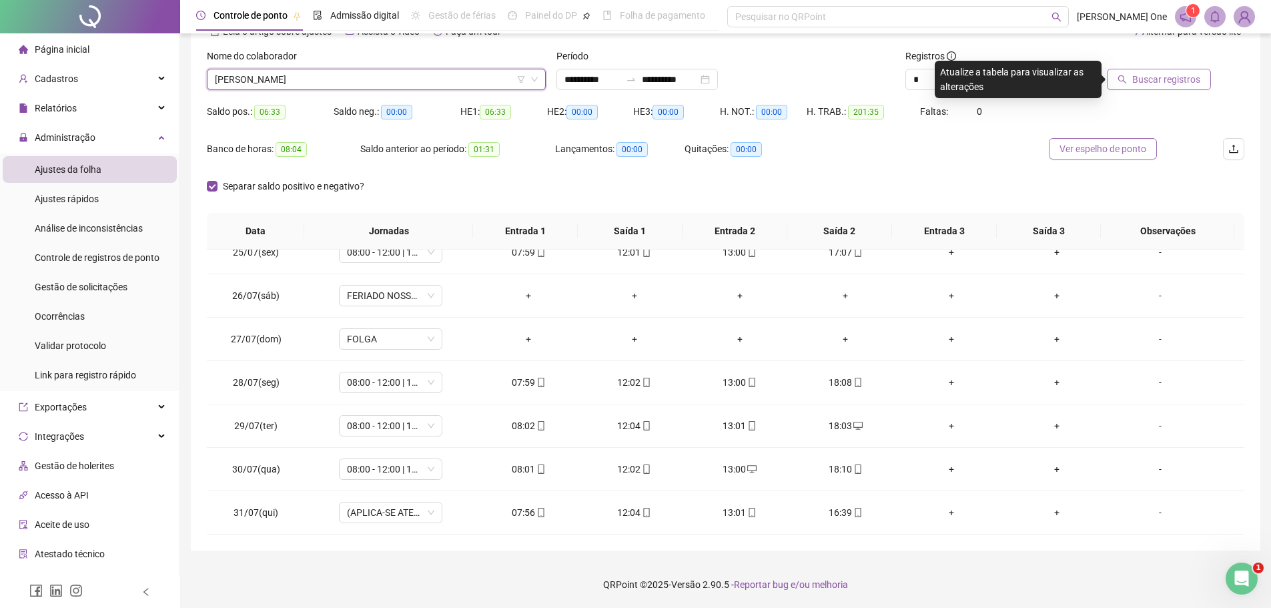
click at [1112, 149] on span "Ver espelho de ponto" at bounding box center [1103, 148] width 87 height 15
click at [1162, 77] on span "Buscar registros" at bounding box center [1167, 79] width 68 height 15
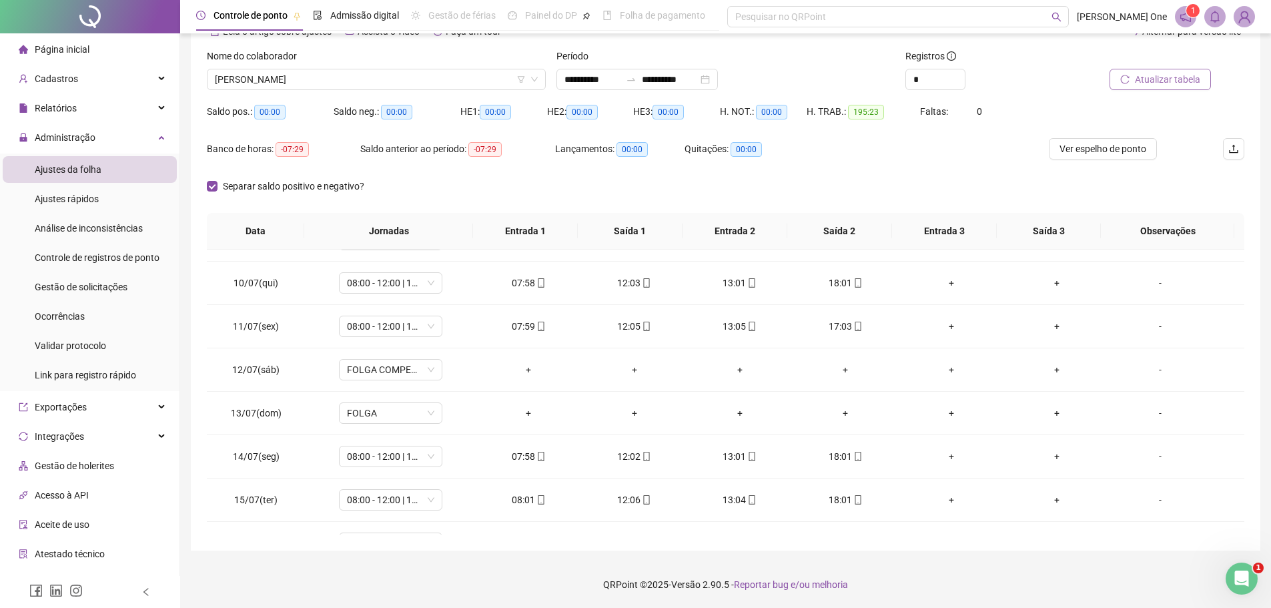
scroll to position [375, 0]
